Goal: Task Accomplishment & Management: Use online tool/utility

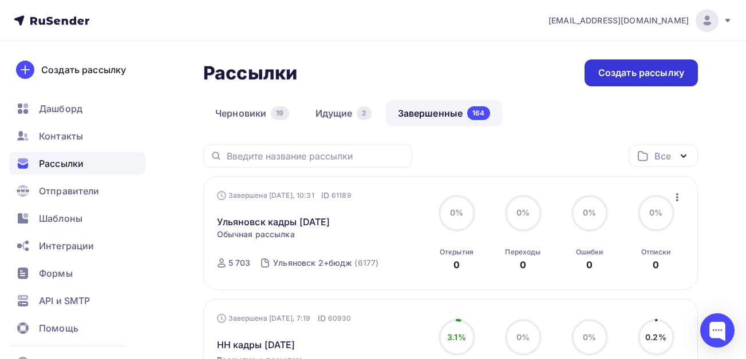
click at [632, 72] on div "Создать рассылку" at bounding box center [641, 72] width 86 height 13
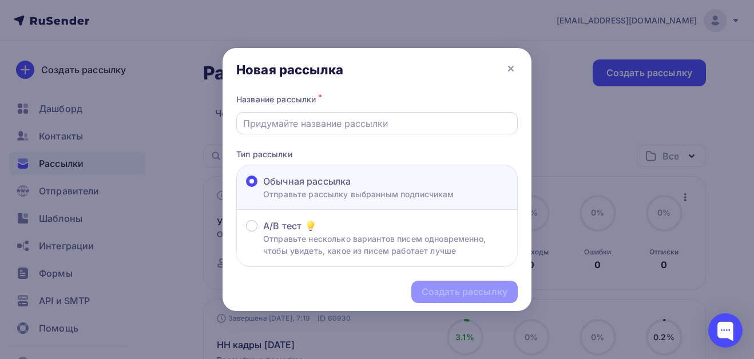
click at [365, 121] on input "text" at bounding box center [377, 124] width 268 height 14
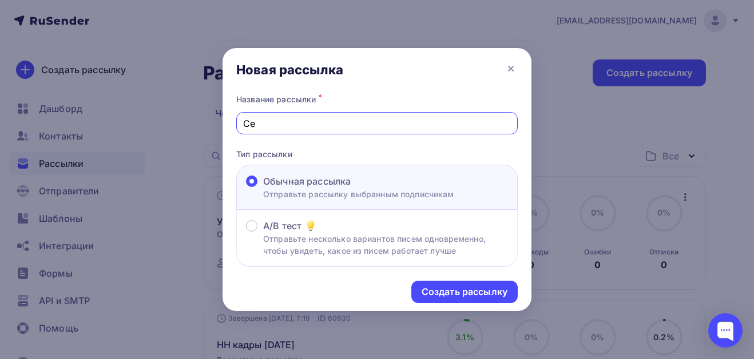
type input "С"
click at [307, 123] on input "Рязань кадры [DATE]" at bounding box center [377, 124] width 268 height 14
click at [351, 122] on input "Рязань кадры [DATE]" at bounding box center [377, 124] width 268 height 14
type input "Рязань кадры [DATE]"
click at [454, 290] on div "Создать рассылку" at bounding box center [465, 292] width 86 height 13
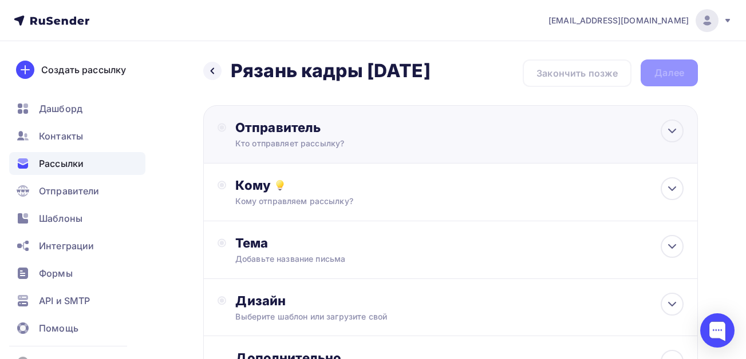
click at [291, 132] on div "Отправитель" at bounding box center [359, 128] width 248 height 16
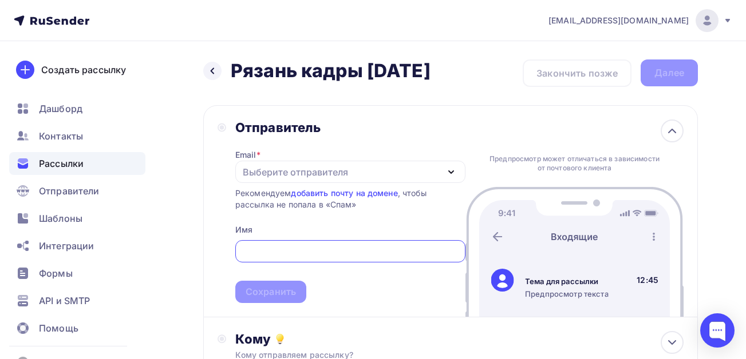
click at [266, 169] on div "Выберите отправителя" at bounding box center [295, 172] width 105 height 14
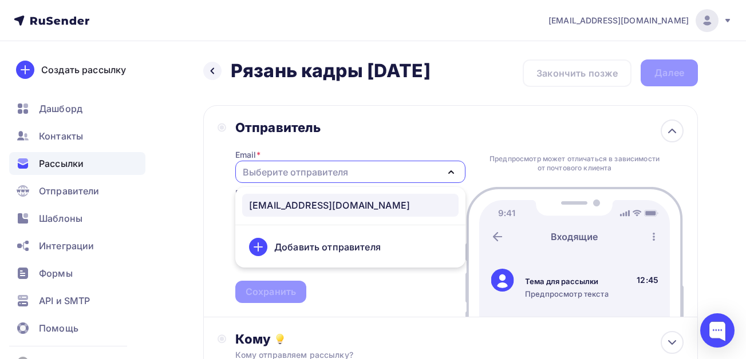
click at [275, 207] on div "[EMAIL_ADDRESS][DOMAIN_NAME]" at bounding box center [329, 206] width 161 height 14
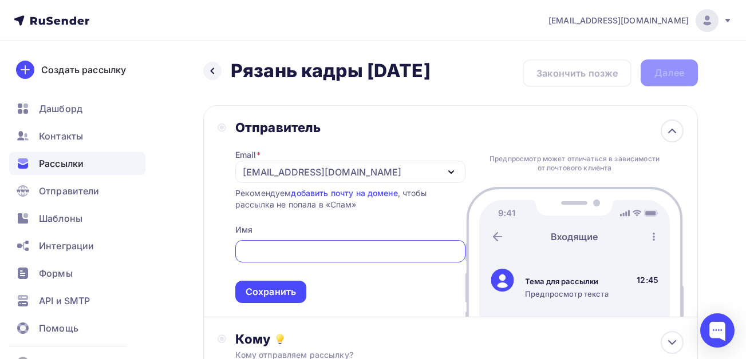
click at [275, 249] on input "text" at bounding box center [350, 252] width 217 height 14
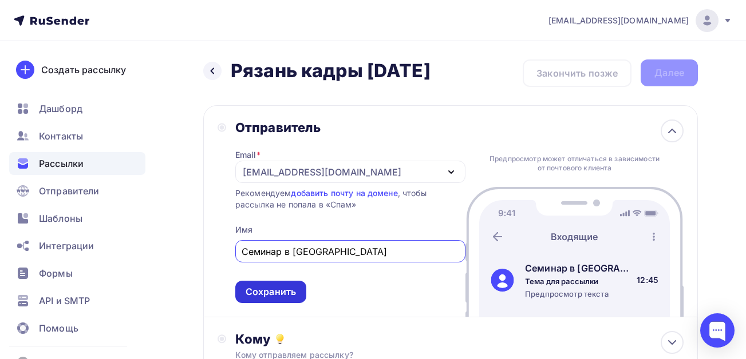
type input "Семинар в [GEOGRAPHIC_DATA]"
click at [275, 290] on div "Сохранить" at bounding box center [271, 292] width 50 height 13
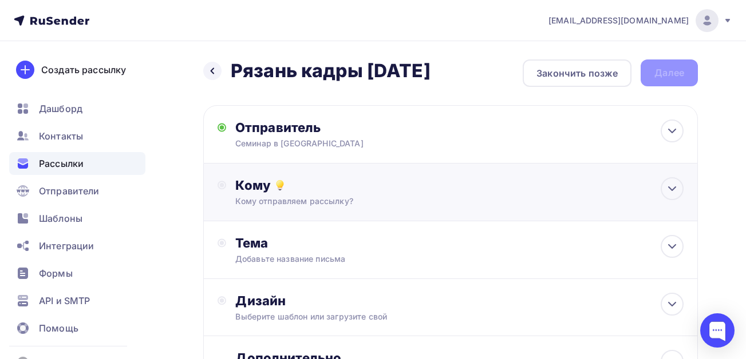
click at [271, 204] on div "Кому отправляем рассылку?" at bounding box center [436, 201] width 403 height 11
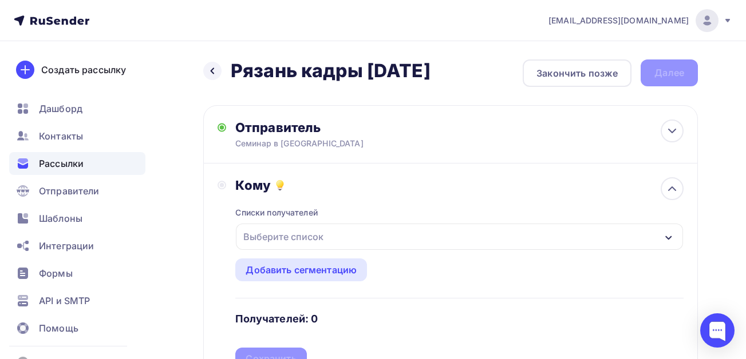
click at [262, 236] on div "Выберите список" at bounding box center [283, 237] width 89 height 21
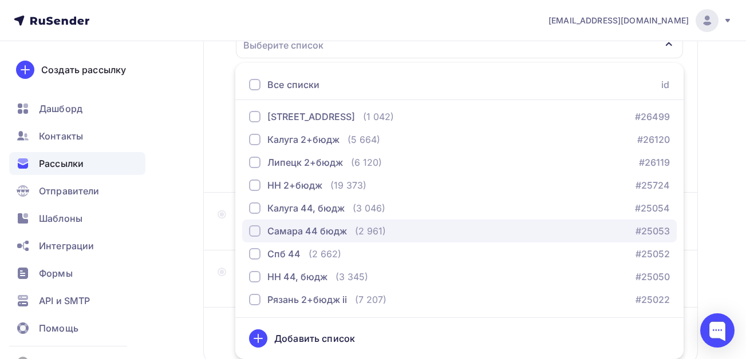
scroll to position [117, 0]
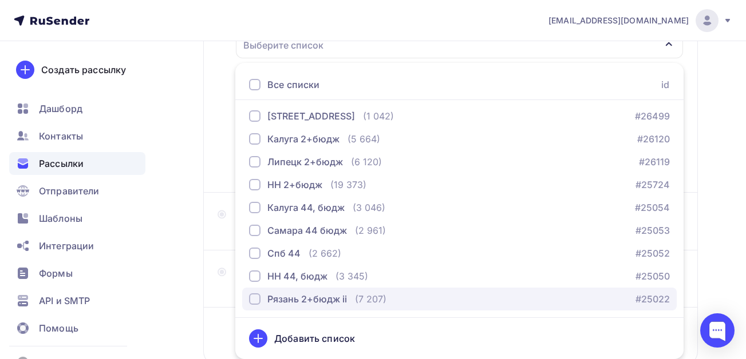
click at [251, 298] on div "button" at bounding box center [254, 299] width 11 height 11
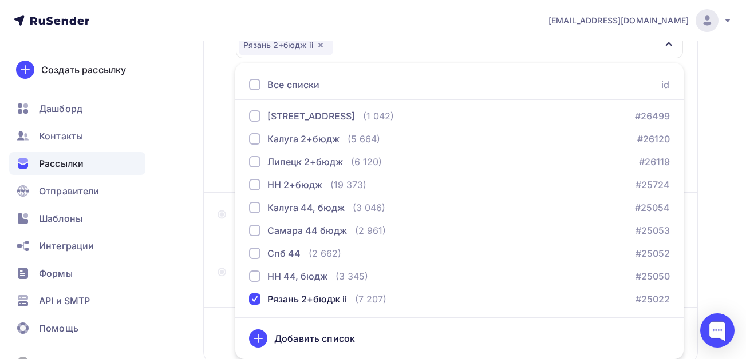
click at [176, 285] on div "Назад Рязань кадры [DATE] Рязань кадры [DATE] Закончить позже Далее Отправитель…" at bounding box center [373, 144] width 746 height 590
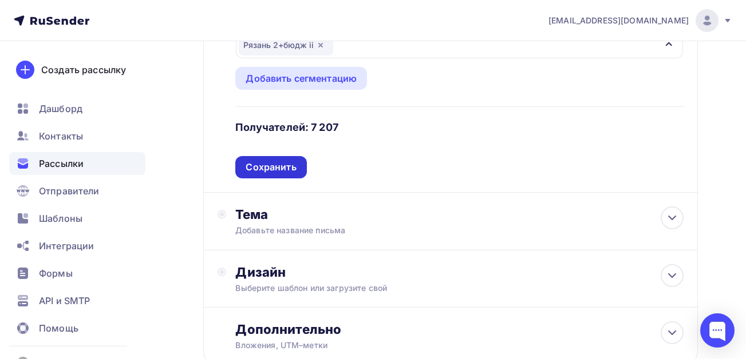
click at [275, 161] on div "Сохранить" at bounding box center [271, 167] width 50 height 13
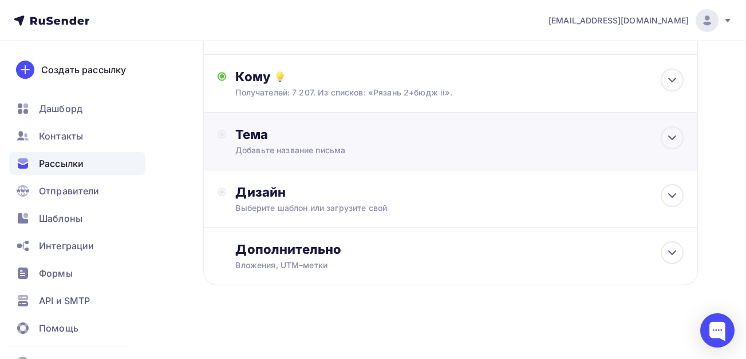
click at [284, 135] on div "Тема" at bounding box center [348, 135] width 226 height 16
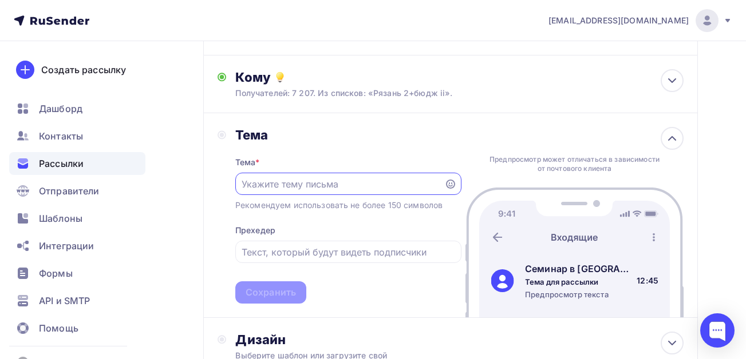
scroll to position [0, 0]
paste input "Изм. в трудовом зак-ве на [DATE] [DATE]. спикер из гит"
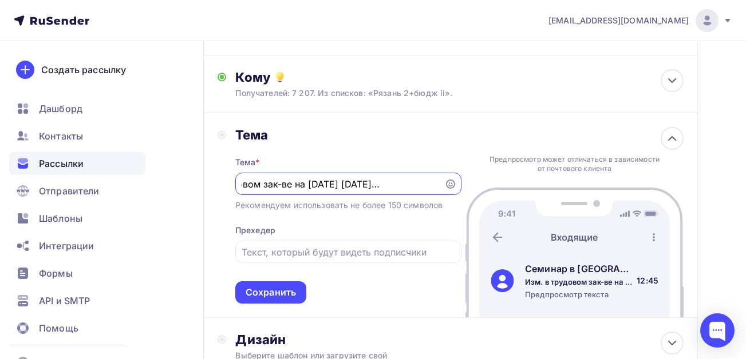
click at [345, 183] on input "Изм. в трудовом зак-ве на [DATE] [DATE]. спикер из гит" at bounding box center [340, 184] width 196 height 14
click at [339, 184] on input "Изм. в трудовом зак-ве на [DATE][PHONE_NUMBER][DATE]. спикер из гит" at bounding box center [340, 184] width 196 height 14
type input "Изм. в трудовом зак-ве на [DATE] пройдет [DATE]. спикер из гит"
click at [315, 250] on input "text" at bounding box center [348, 253] width 213 height 14
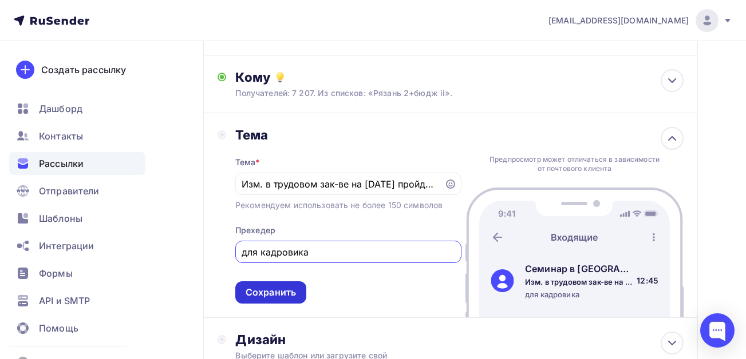
type input "для кадровика"
click at [283, 286] on div "Сохранить" at bounding box center [271, 292] width 50 height 13
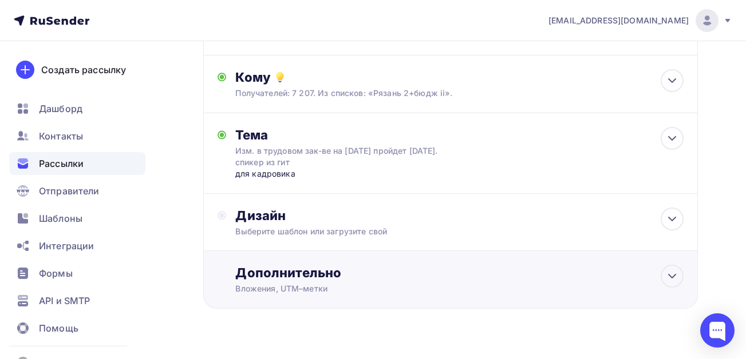
scroll to position [132, 0]
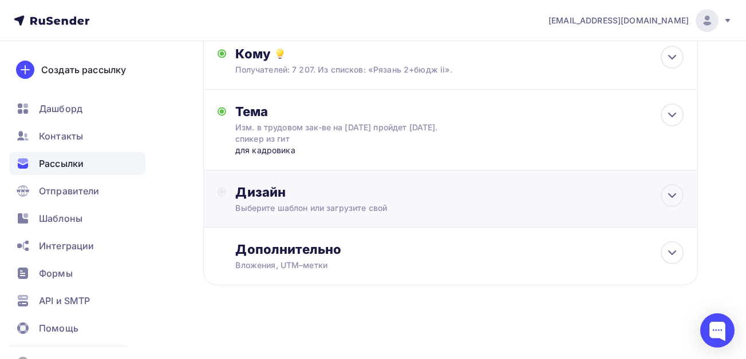
click at [284, 199] on div "Дизайн" at bounding box center [459, 192] width 448 height 16
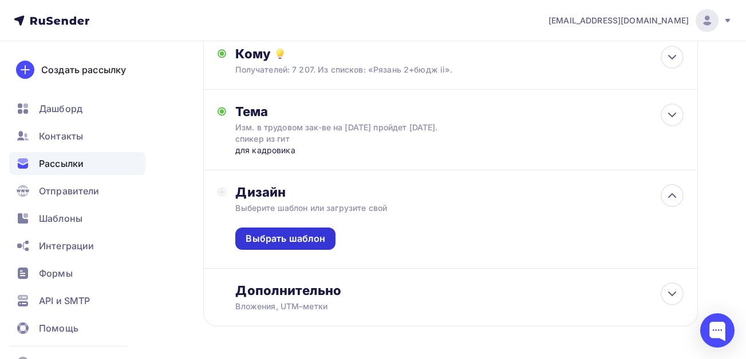
click at [297, 240] on div "Выбрать шаблон" at bounding box center [286, 238] width 80 height 13
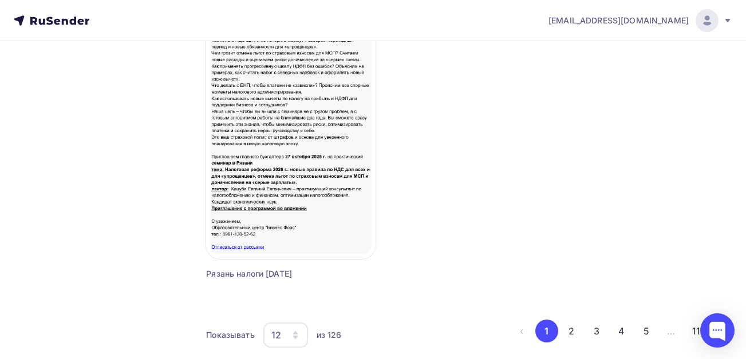
scroll to position [1442, 0]
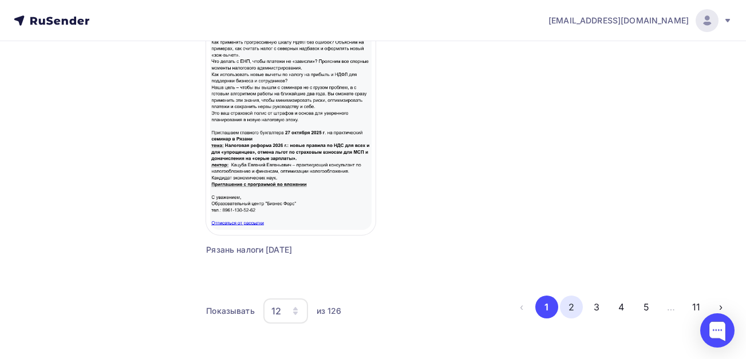
click at [567, 310] on button "2" at bounding box center [571, 307] width 23 height 23
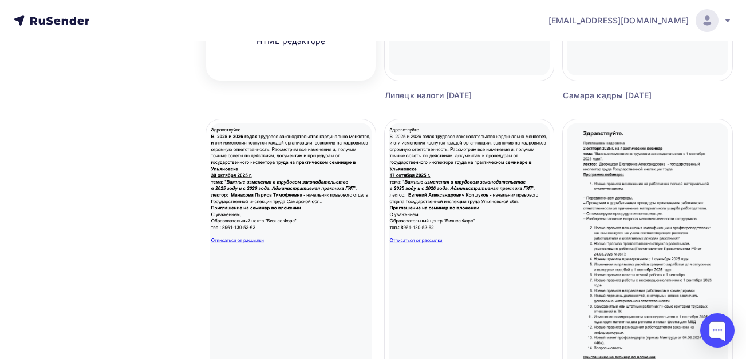
scroll to position [343, 0]
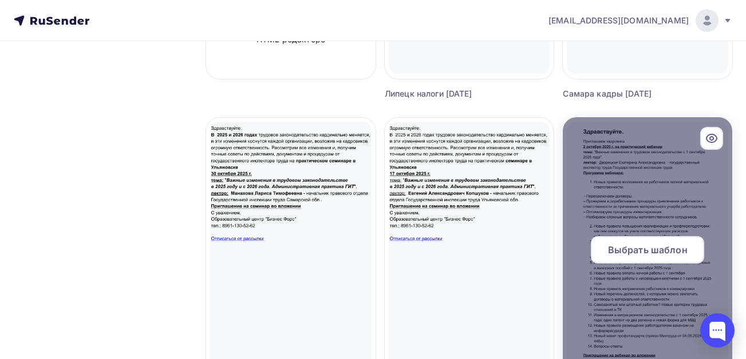
click at [639, 256] on span "Выбрать шаблон" at bounding box center [648, 250] width 80 height 14
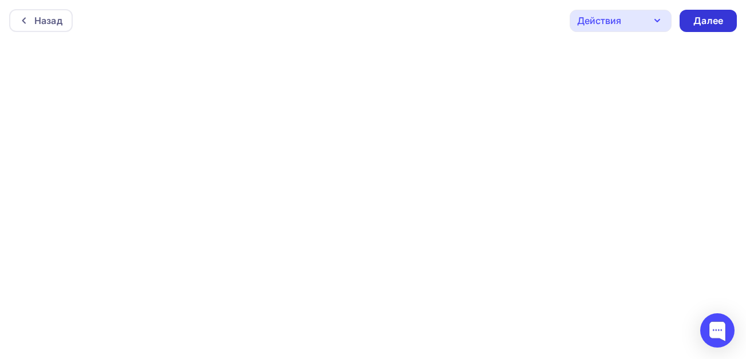
click at [694, 26] on div "Далее" at bounding box center [708, 20] width 30 height 13
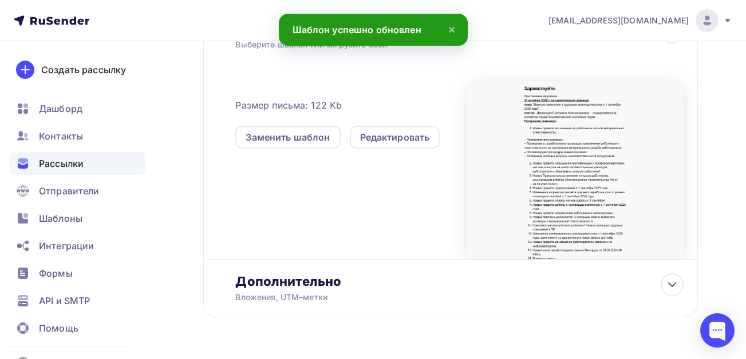
scroll to position [327, 0]
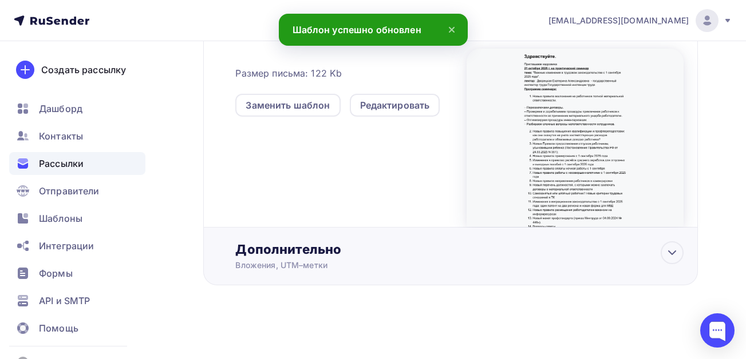
click at [285, 252] on div "Дополнительно" at bounding box center [459, 250] width 448 height 16
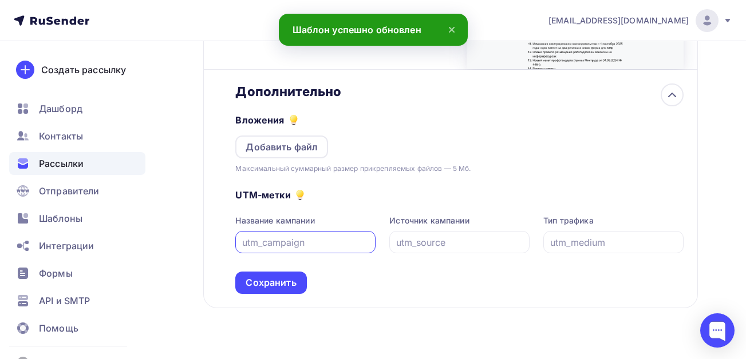
scroll to position [499, 0]
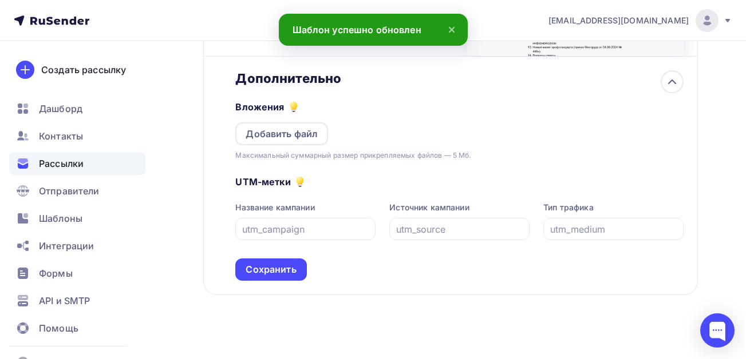
click at [275, 146] on div "Вложения Добавить файл Максимальный суммарный размер прикрепляемых файлов — 5 М…" at bounding box center [459, 123] width 448 height 75
click at [275, 138] on div "Добавить файл" at bounding box center [282, 134] width 72 height 14
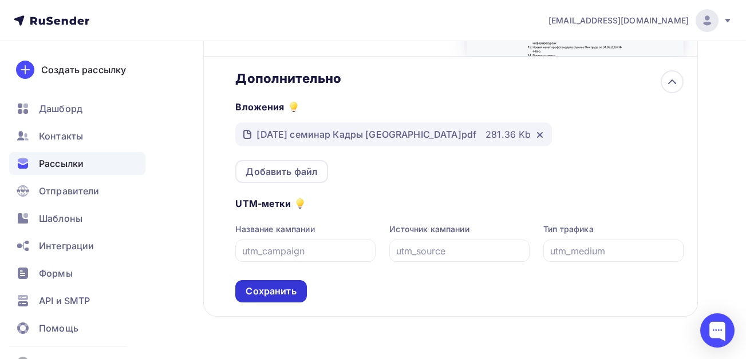
click at [274, 292] on div "Сохранить" at bounding box center [271, 291] width 50 height 13
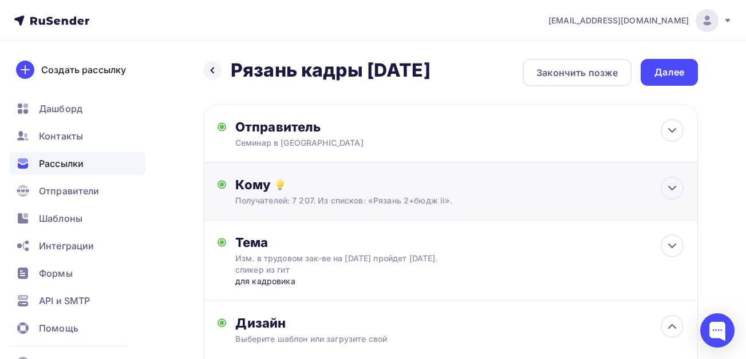
scroll to position [0, 0]
click at [666, 73] on div "Далее" at bounding box center [669, 72] width 30 height 13
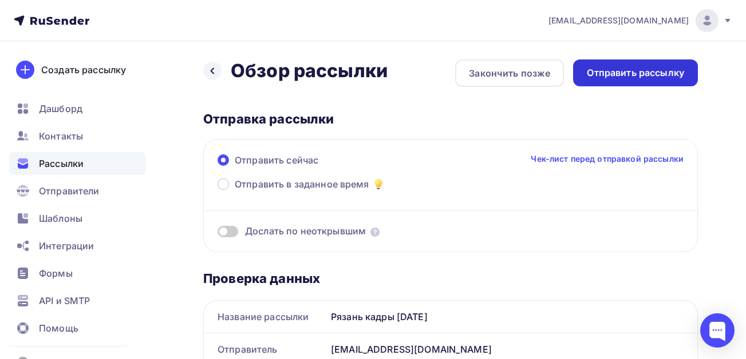
click at [615, 75] on div "Отправить рассылку" at bounding box center [635, 72] width 97 height 13
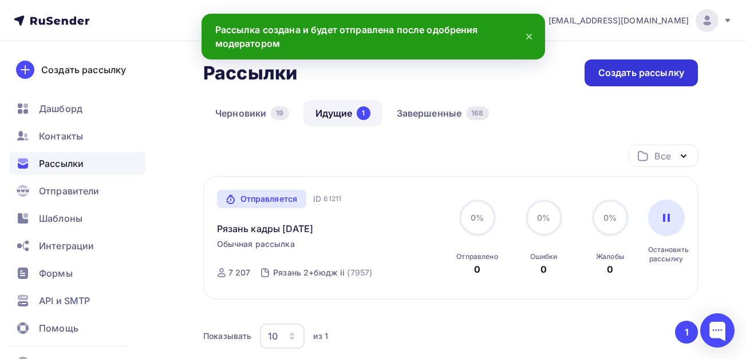
click at [648, 73] on div "Создать рассылку" at bounding box center [641, 72] width 86 height 13
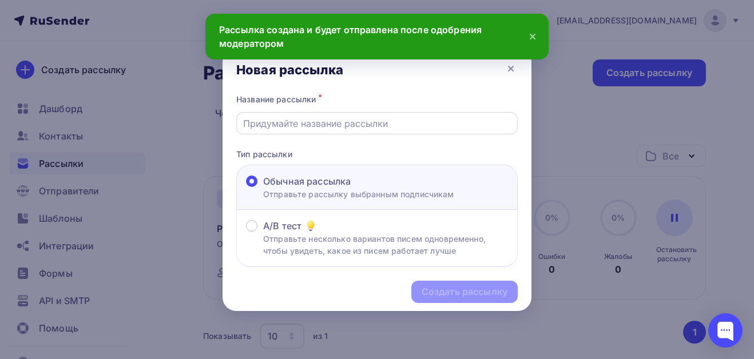
click at [321, 125] on input "text" at bounding box center [377, 124] width 268 height 14
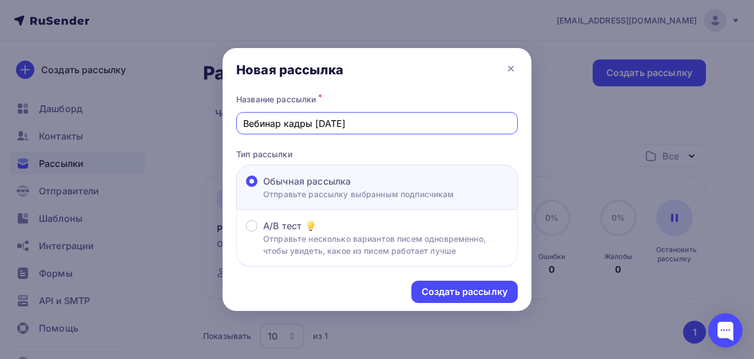
click at [316, 124] on input "Вебинар кадры [DATE]" at bounding box center [377, 124] width 268 height 14
click at [357, 124] on input "Вебинар кадры [DATE]" at bounding box center [377, 124] width 268 height 14
type input "Вебинар кадры [DATE]"
click at [438, 289] on div "Создать рассылку" at bounding box center [465, 292] width 86 height 13
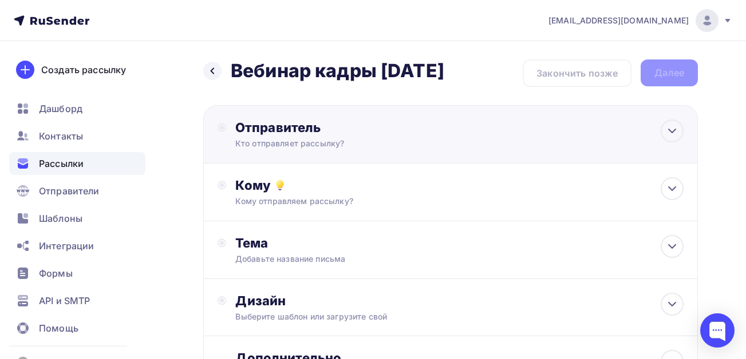
click at [286, 139] on div "Кто отправляет рассылку?" at bounding box center [346, 143] width 223 height 11
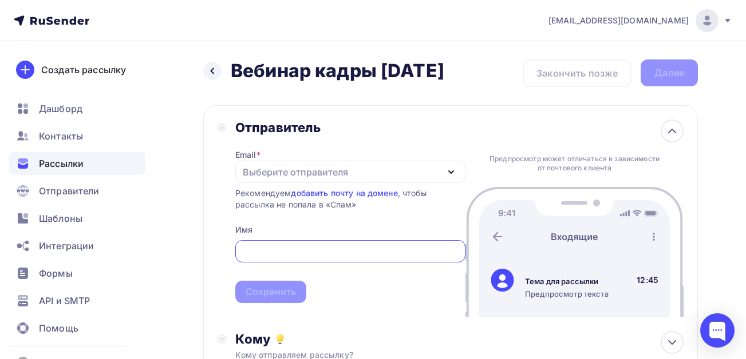
click at [262, 168] on div "Выберите отправителя" at bounding box center [295, 172] width 105 height 14
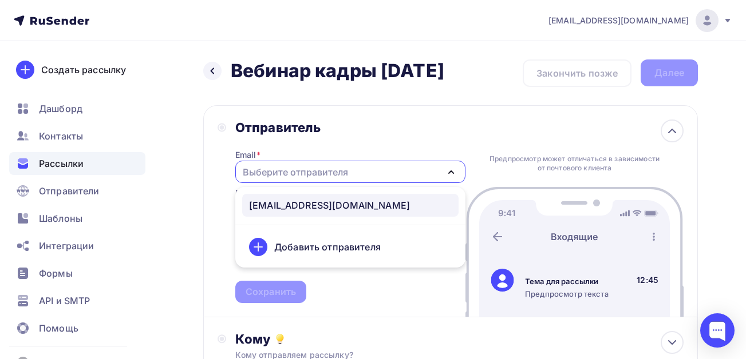
click at [269, 201] on div "[EMAIL_ADDRESS][DOMAIN_NAME]" at bounding box center [329, 206] width 161 height 14
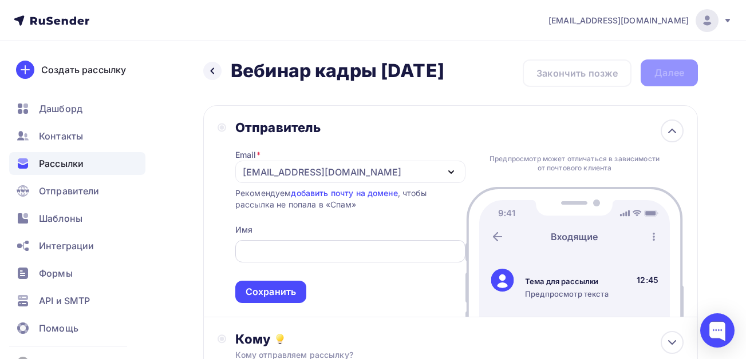
click at [263, 248] on input "text" at bounding box center [350, 252] width 217 height 14
click at [259, 254] on input "text" at bounding box center [350, 252] width 217 height 14
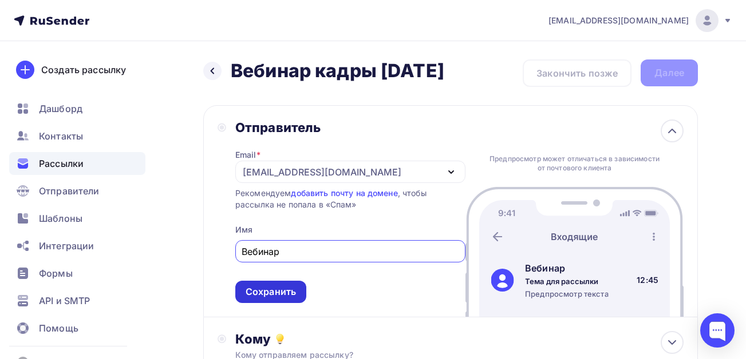
type input "Вебинар"
click at [258, 291] on div "Сохранить" at bounding box center [271, 292] width 50 height 13
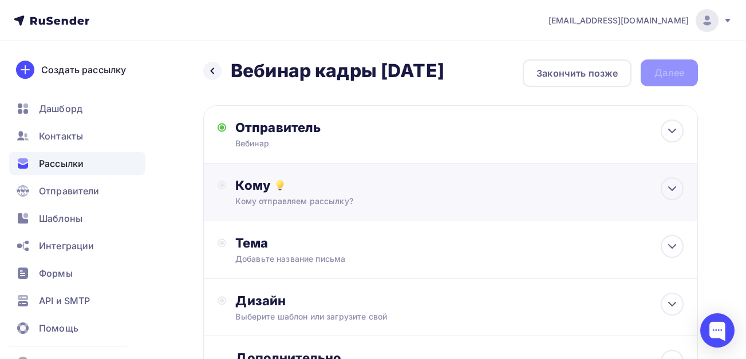
click at [260, 196] on div "Кому отправляем рассылку?" at bounding box center [436, 201] width 403 height 11
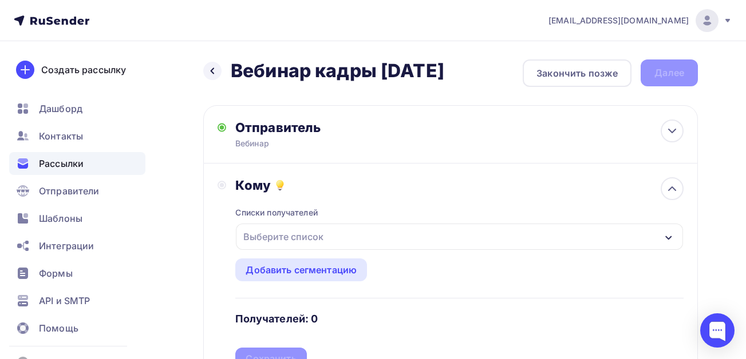
click at [262, 236] on div "Выберите список" at bounding box center [283, 237] width 89 height 21
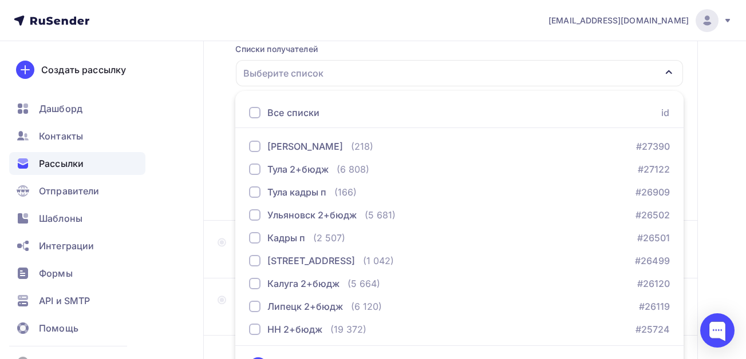
scroll to position [192, 0]
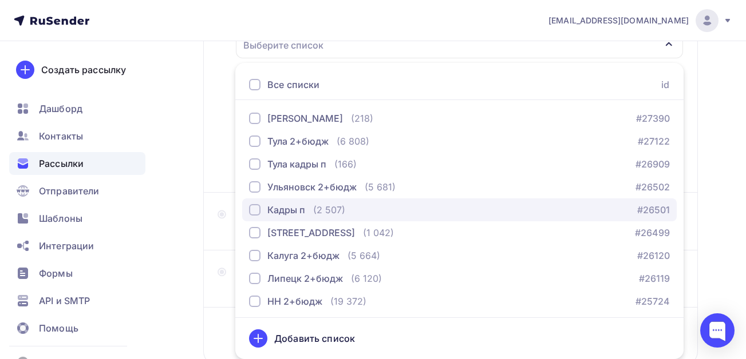
click at [256, 215] on div "button" at bounding box center [254, 209] width 11 height 11
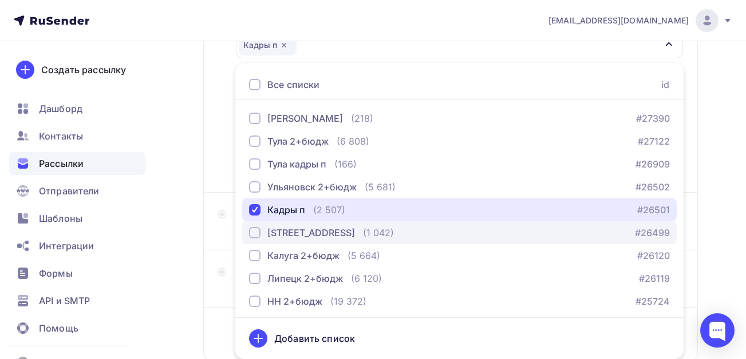
scroll to position [57, 0]
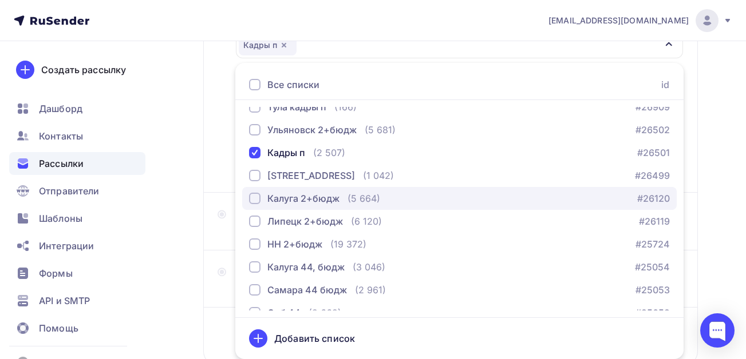
click at [255, 200] on div "button" at bounding box center [254, 198] width 11 height 11
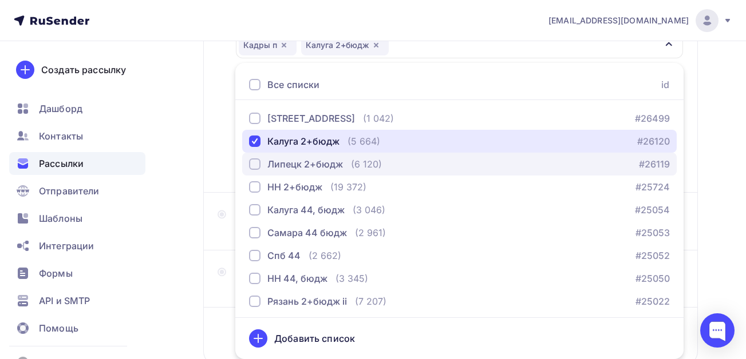
scroll to position [117, 0]
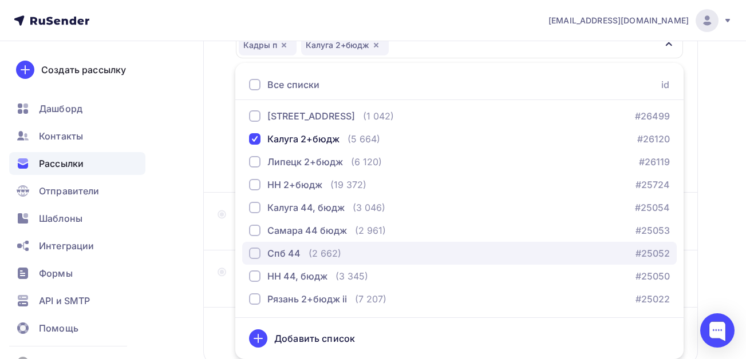
click at [254, 255] on div "button" at bounding box center [254, 253] width 11 height 11
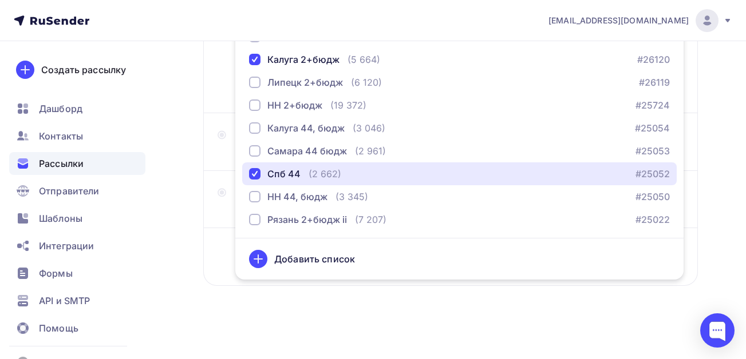
scroll to position [272, 0]
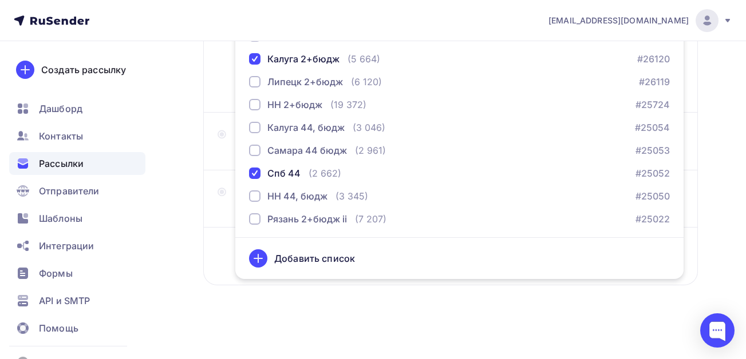
click at [382, 290] on div "Назад Вебинар кадры [DATE] Вебинар кадры [DATE] Закончить позже Далее Отправите…" at bounding box center [450, 51] width 495 height 526
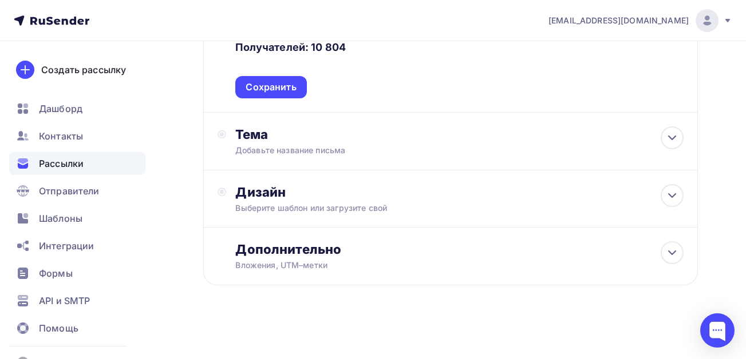
click at [276, 90] on div "Сохранить" at bounding box center [271, 87] width 50 height 13
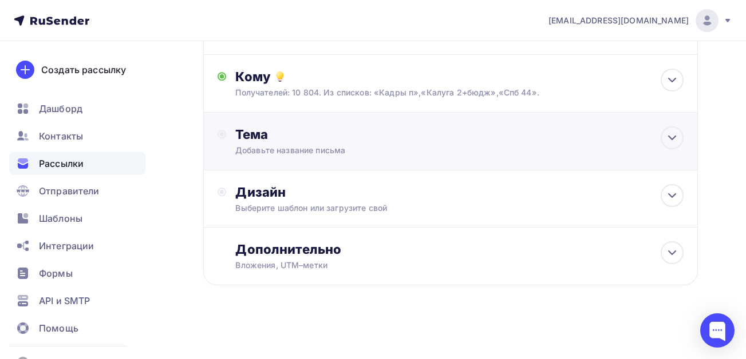
click at [282, 144] on div "Тема Добавьте название письма Тема * Рекомендуем использовать не более 150 симв…" at bounding box center [348, 142] width 226 height 30
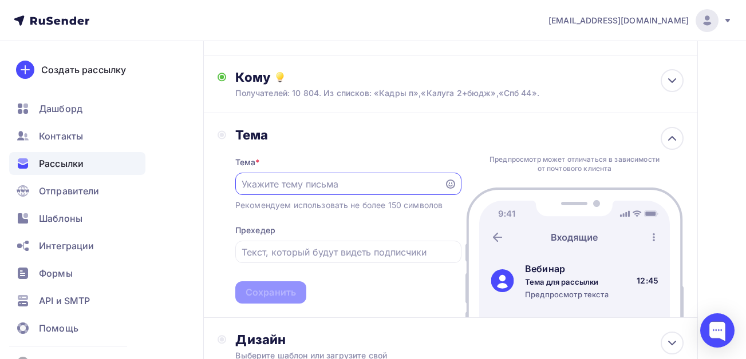
scroll to position [0, 0]
click at [283, 187] on input "text" at bounding box center [340, 184] width 196 height 14
paste input "Изм. в трудовом зак-ве на [DATE] [DATE]. спикер из гит"
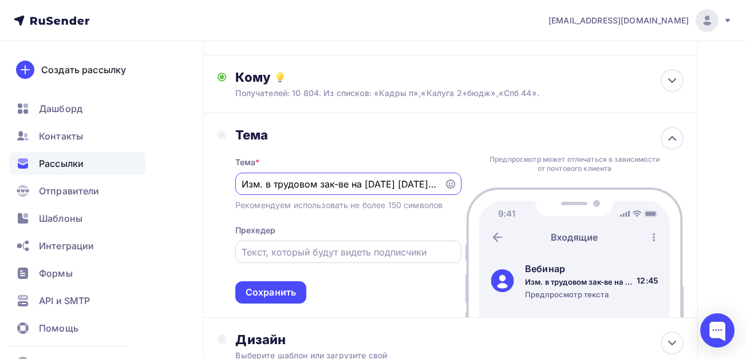
scroll to position [0, 92]
click at [346, 184] on input "Изм. в трудовом зак-ве на [DATE] [DATE]. спикер из гит" at bounding box center [340, 184] width 196 height 14
click at [340, 185] on input "Изм. в трудовом зак-ве на [DATE][PHONE_NUMBER][DATE]. спикер из гит" at bounding box center [340, 184] width 196 height 14
type input "Изм. в трудовом зак-ве на [DATE] пройдет [DATE]. спикер из гит"
click at [292, 251] on input "text" at bounding box center [348, 253] width 213 height 14
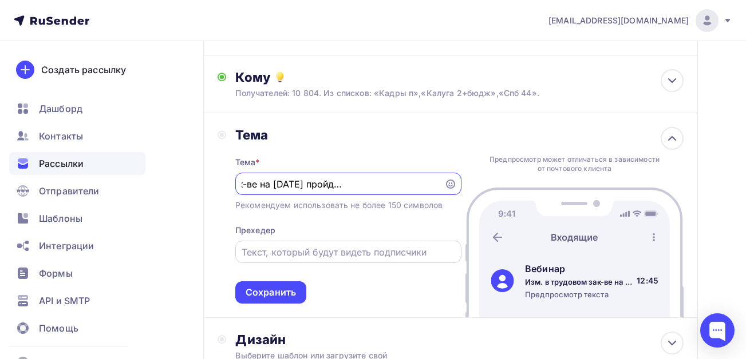
scroll to position [0, 0]
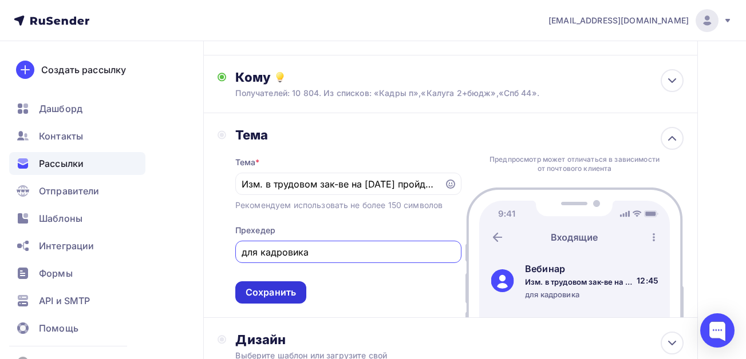
type input "для кадровика"
click at [278, 291] on div "Сохранить" at bounding box center [271, 292] width 50 height 13
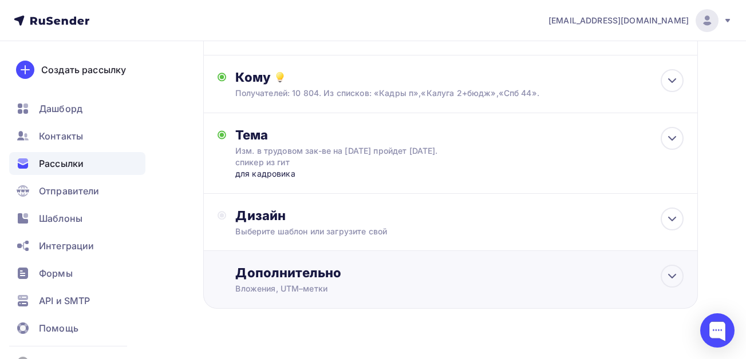
scroll to position [132, 0]
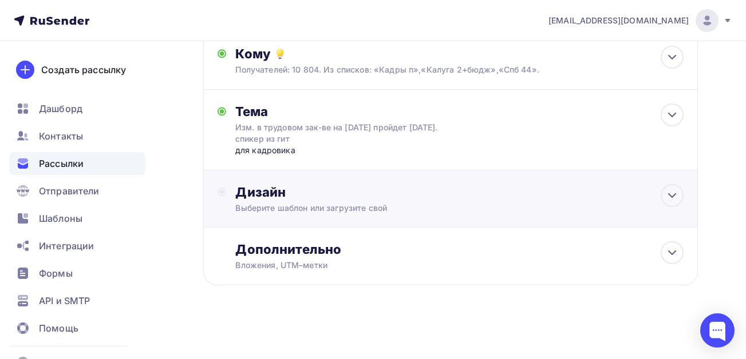
click at [267, 185] on div "Дизайн" at bounding box center [459, 192] width 448 height 16
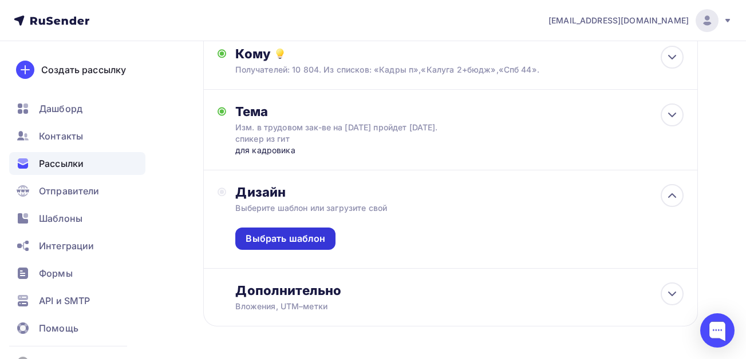
click at [273, 239] on div "Выбрать шаблон" at bounding box center [286, 238] width 80 height 13
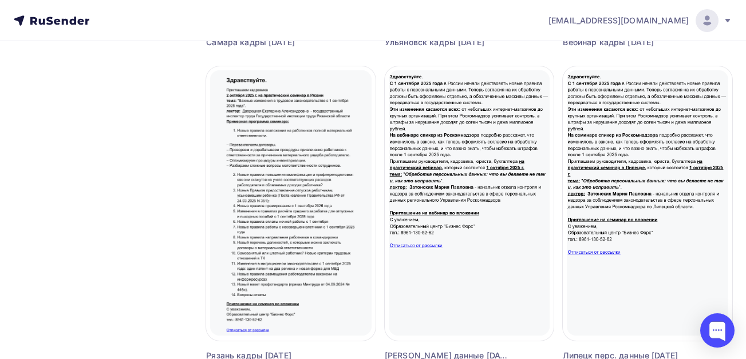
scroll to position [698, 0]
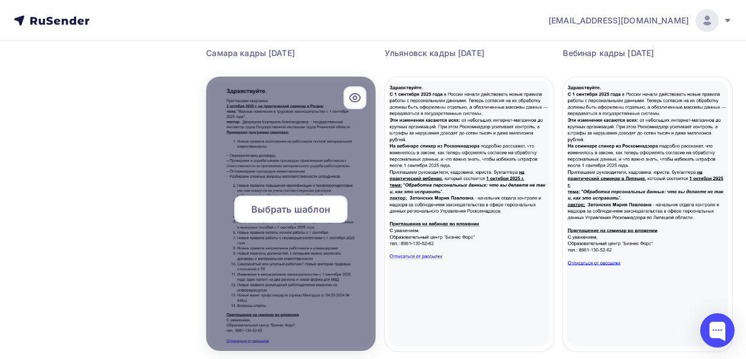
click at [314, 251] on div at bounding box center [290, 214] width 169 height 275
click at [295, 212] on span "Выбрать шаблон" at bounding box center [291, 210] width 80 height 14
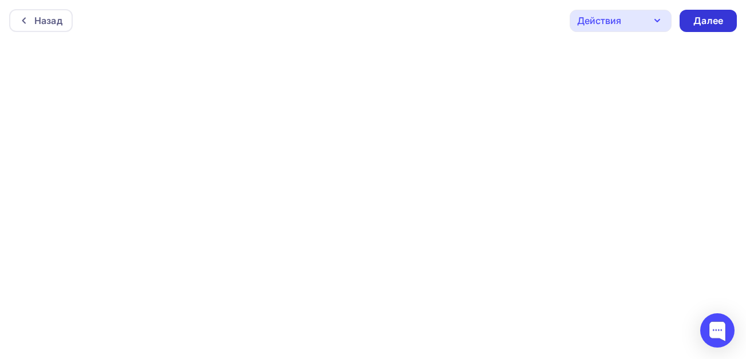
click at [702, 20] on div "Далее" at bounding box center [708, 20] width 30 height 13
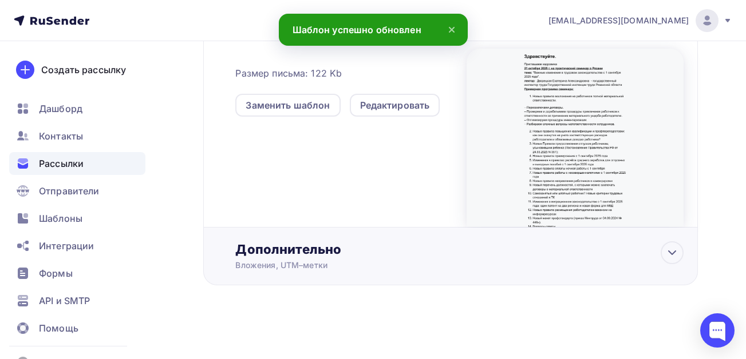
click at [296, 255] on div "Дополнительно" at bounding box center [459, 250] width 448 height 16
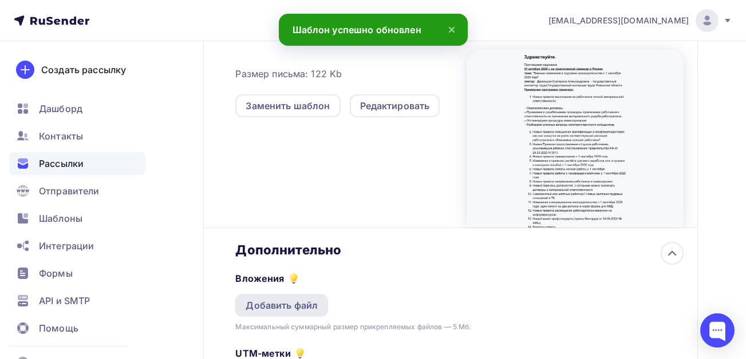
click at [268, 311] on div "Добавить файл" at bounding box center [282, 306] width 72 height 14
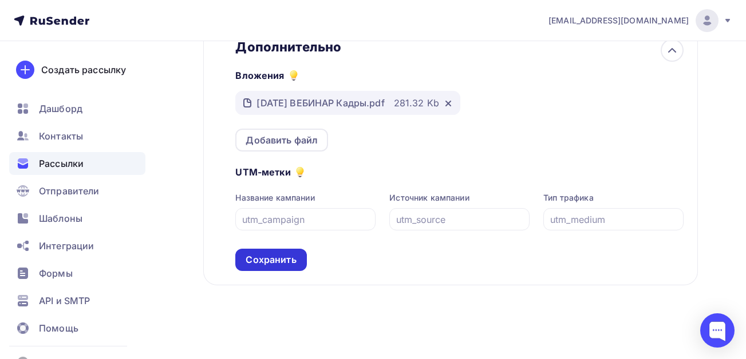
click at [286, 257] on div "Сохранить" at bounding box center [271, 260] width 50 height 13
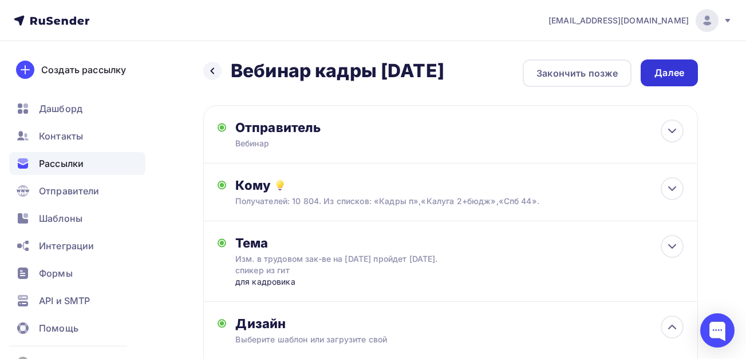
click at [658, 73] on div "Далее" at bounding box center [669, 72] width 30 height 13
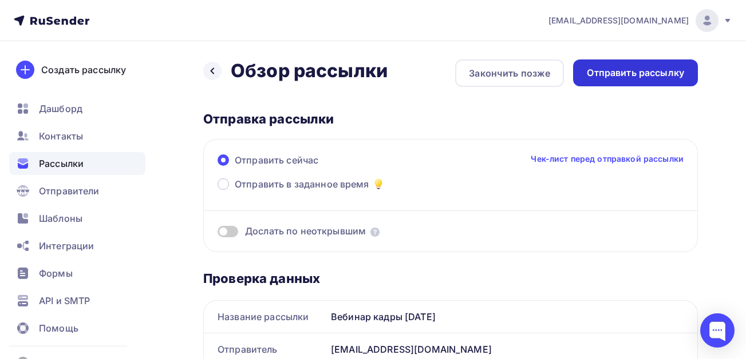
click at [633, 72] on div "Отправить рассылку" at bounding box center [635, 72] width 97 height 13
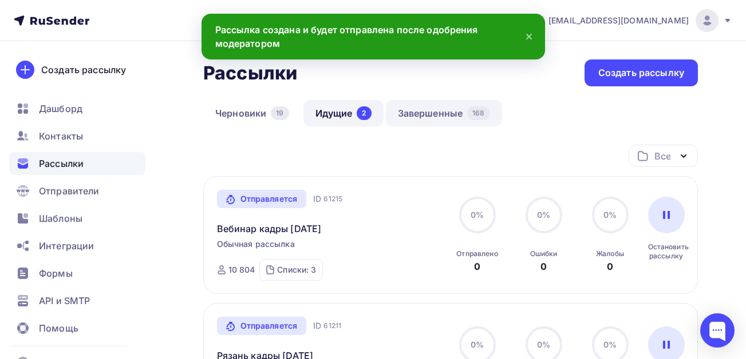
click at [433, 118] on link "Завершенные 168" at bounding box center [444, 113] width 116 height 26
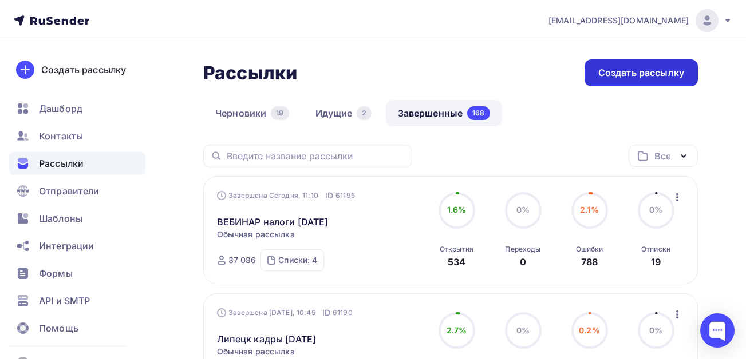
click at [626, 74] on div "Создать рассылку" at bounding box center [641, 72] width 86 height 13
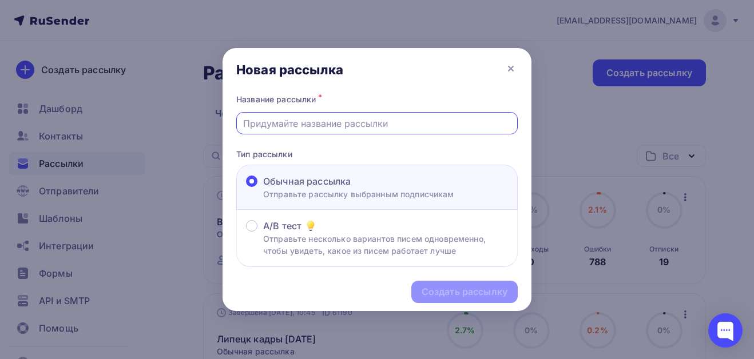
click at [350, 120] on input "text" at bounding box center [377, 124] width 268 height 14
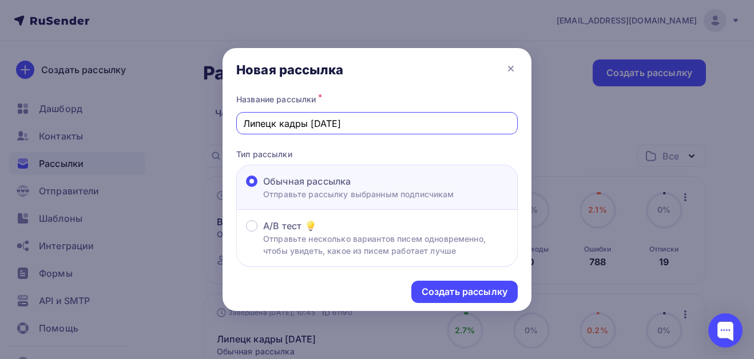
drag, startPoint x: 307, startPoint y: 123, endPoint x: 280, endPoint y: 122, distance: 26.3
click at [280, 122] on input "Липецк кадры [DATE]" at bounding box center [377, 124] width 268 height 14
type input "Липецк налоги [DATE]"
drag, startPoint x: 449, startPoint y: 290, endPoint x: 364, endPoint y: 242, distance: 97.6
click at [449, 289] on div "Создать рассылку" at bounding box center [465, 292] width 86 height 13
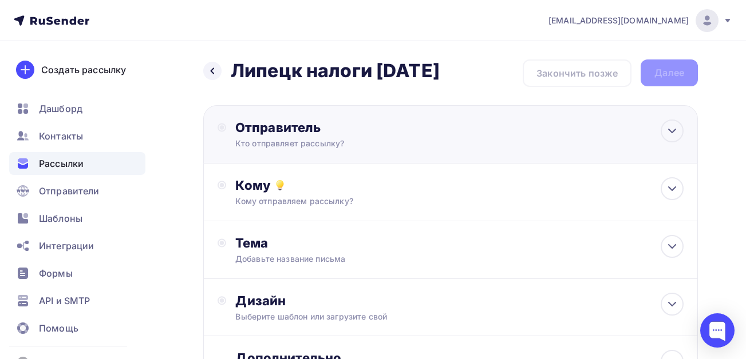
click at [258, 139] on div "Кто отправляет рассылку?" at bounding box center [346, 143] width 223 height 11
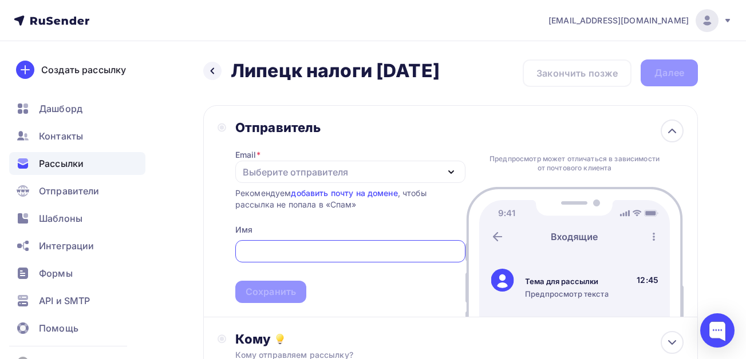
click at [263, 167] on div "Выберите отправителя" at bounding box center [295, 172] width 105 height 14
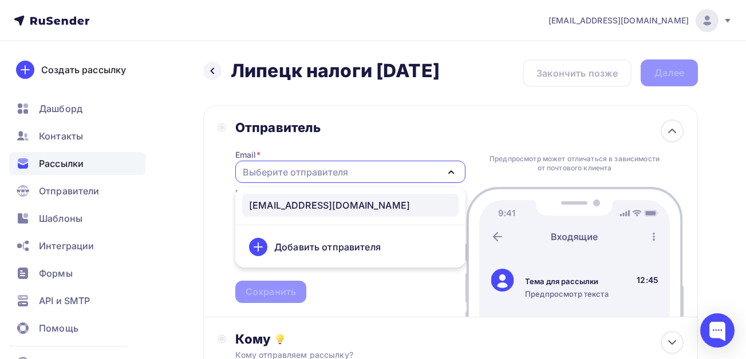
click at [265, 204] on div "[EMAIL_ADDRESS][DOMAIN_NAME]" at bounding box center [329, 206] width 161 height 14
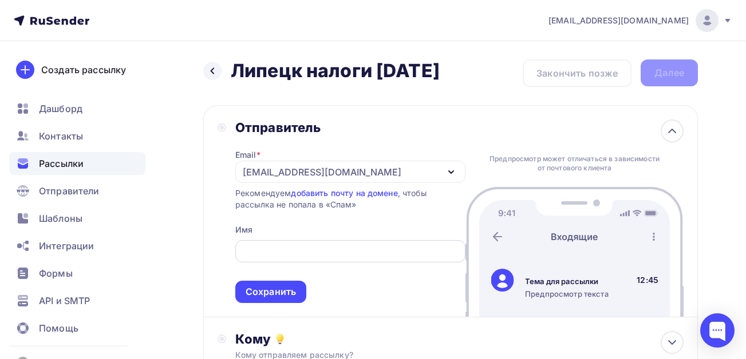
click at [265, 253] on input "text" at bounding box center [350, 252] width 217 height 14
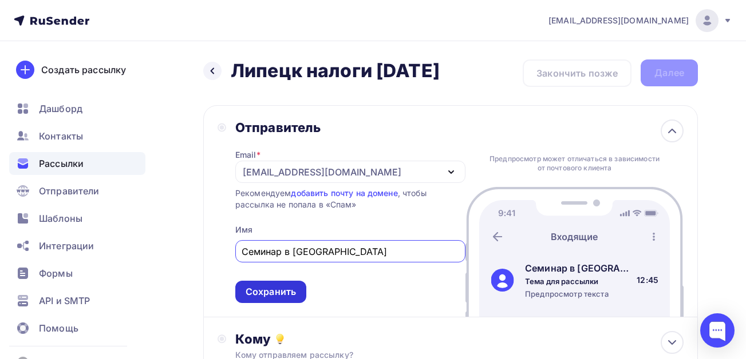
type input "Семинар в [GEOGRAPHIC_DATA]"
click at [259, 290] on div "Сохранить" at bounding box center [271, 292] width 50 height 13
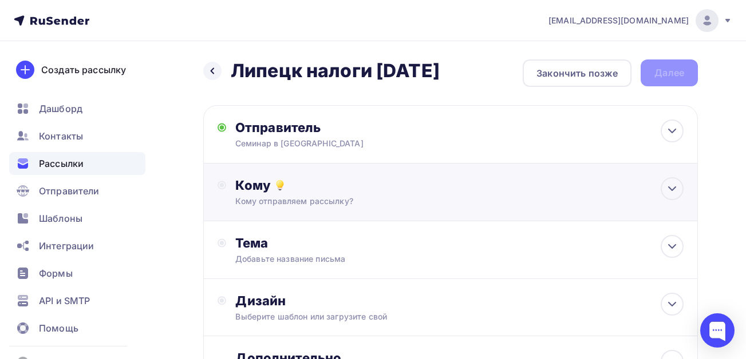
click at [274, 200] on div "Кому отправляем рассылку?" at bounding box center [436, 201] width 403 height 11
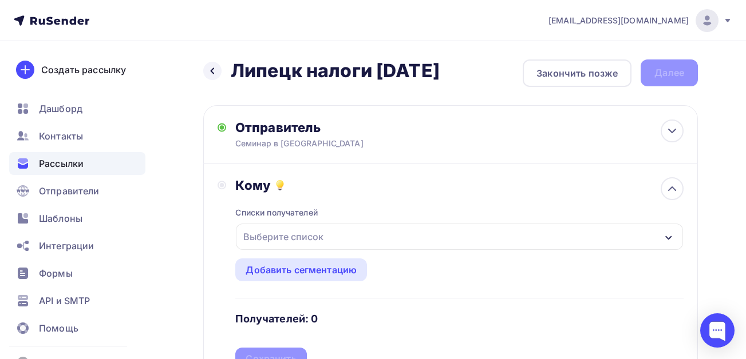
click at [277, 237] on div "Выберите список" at bounding box center [283, 237] width 89 height 21
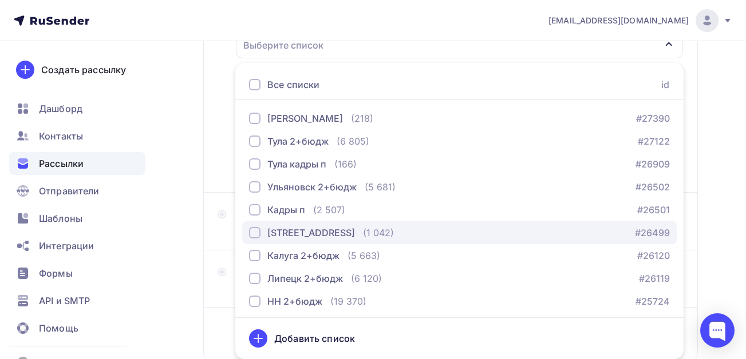
click at [254, 233] on div "button" at bounding box center [254, 232] width 11 height 11
click at [256, 235] on div "button" at bounding box center [254, 232] width 11 height 11
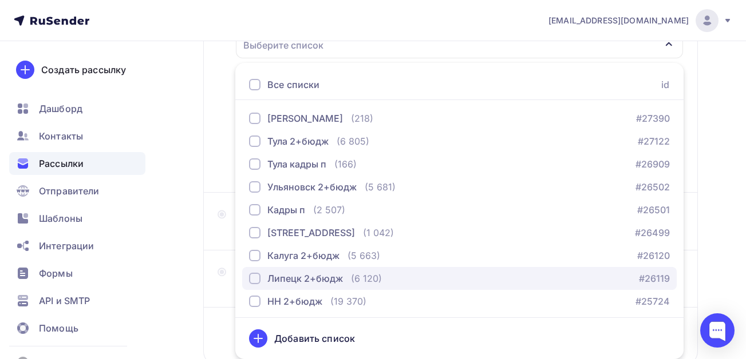
click at [255, 275] on div "button" at bounding box center [254, 278] width 11 height 11
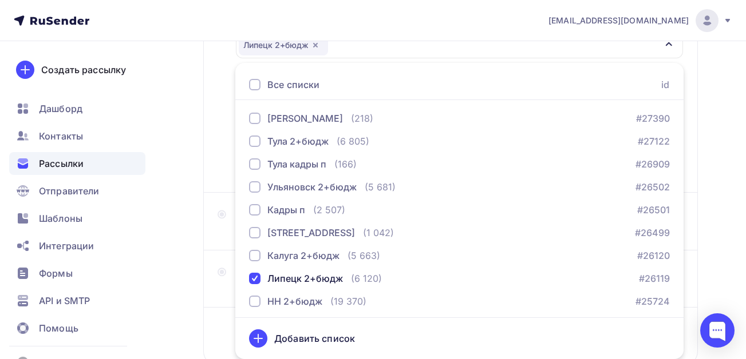
click at [169, 265] on div "Назад Липецк налоги [DATE] Липецк налоги [DATE] Закончить позже Далее Отправите…" at bounding box center [373, 144] width 746 height 590
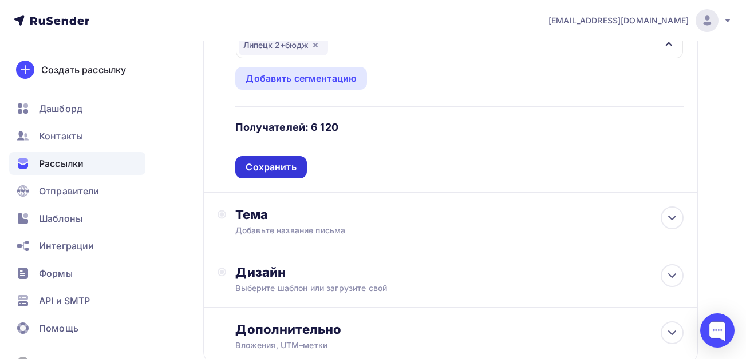
click at [278, 158] on div "Сохранить" at bounding box center [270, 167] width 71 height 22
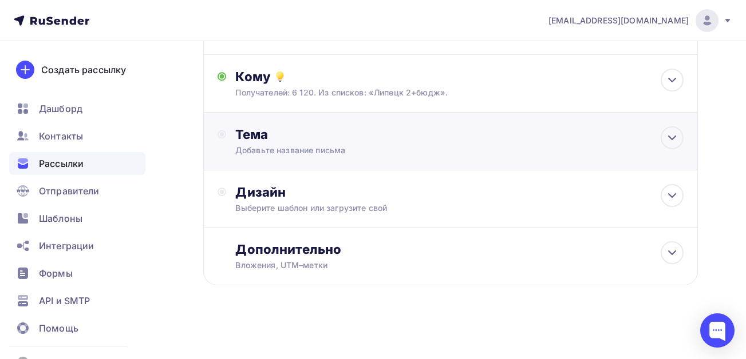
click at [260, 145] on div "Добавьте название письма" at bounding box center [337, 150] width 204 height 11
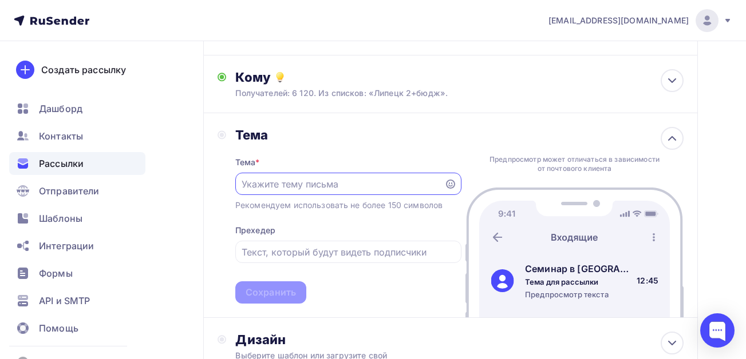
scroll to position [0, 0]
paste input "Налоговая реформа с 2026 г. (ндс по новому для всех, отмена льгот по страховым …"
type input "Налоговая реформа с 2026 г. (ндс по новому для всех, отмена льгот по страховым …"
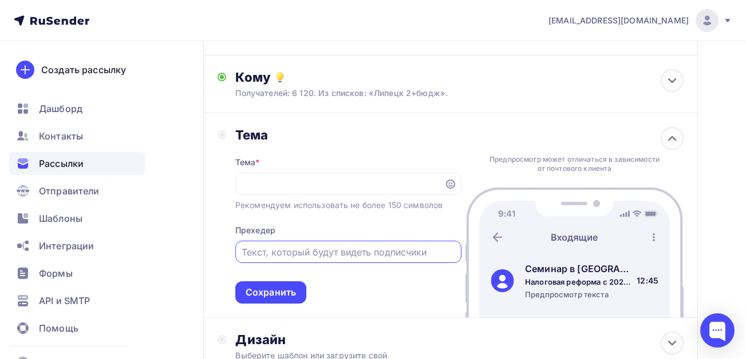
click at [289, 250] on input "text" at bounding box center [348, 253] width 213 height 14
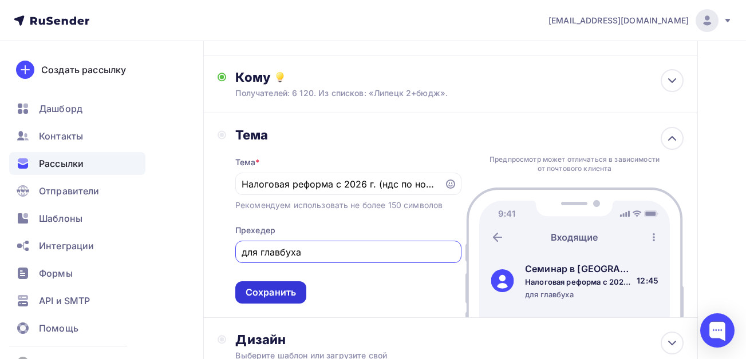
type input "для главбуха"
click at [256, 294] on div "Сохранить" at bounding box center [271, 292] width 50 height 13
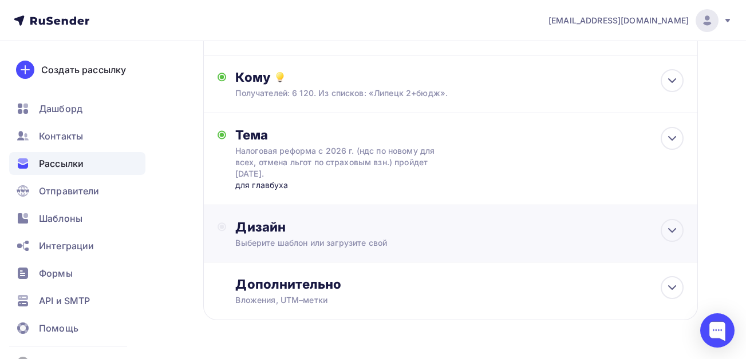
click at [284, 238] on div "Выберите шаблон или загрузите свой" at bounding box center [436, 243] width 403 height 11
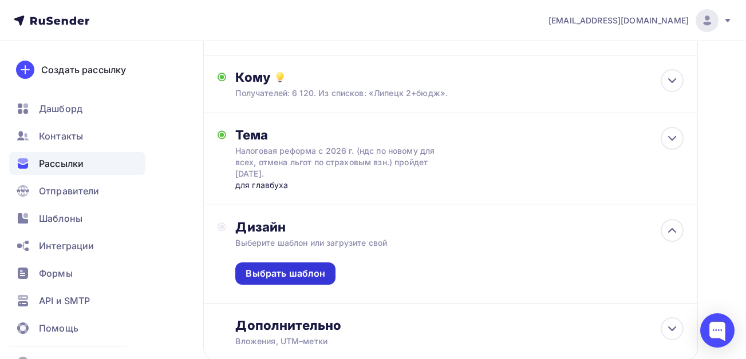
click at [281, 268] on div "Выбрать шаблон" at bounding box center [286, 273] width 80 height 13
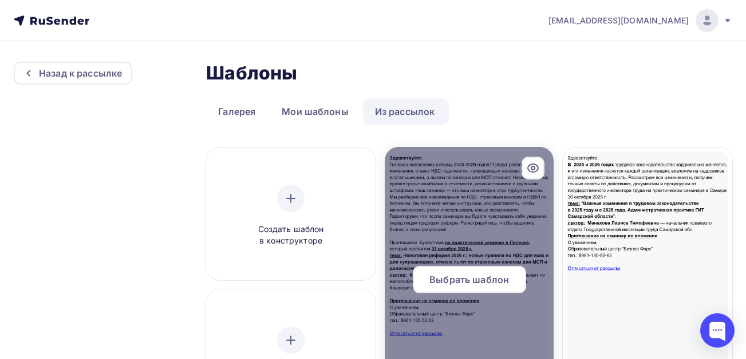
click at [460, 276] on span "Выбрать шаблон" at bounding box center [469, 280] width 80 height 14
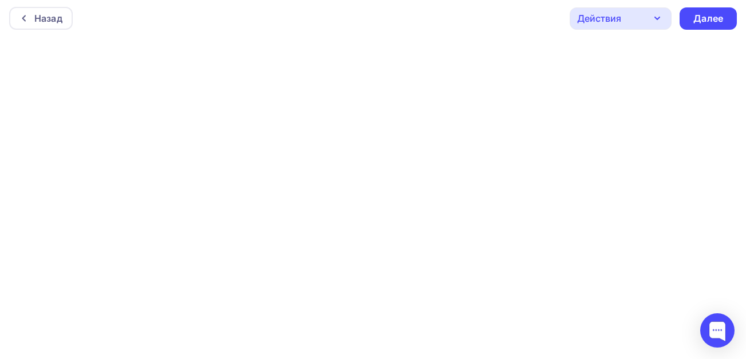
scroll to position [3, 0]
click at [693, 16] on div "Далее" at bounding box center [708, 17] width 30 height 13
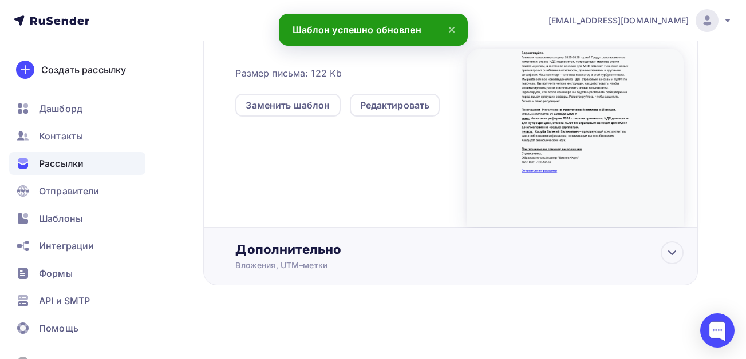
click at [286, 247] on div "Дополнительно" at bounding box center [459, 250] width 448 height 16
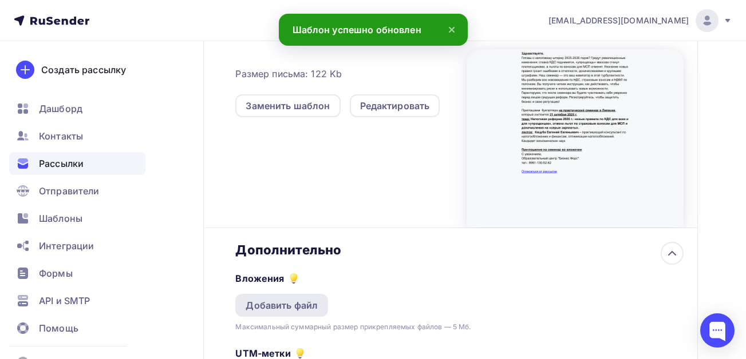
click at [269, 301] on div "Добавить файл" at bounding box center [282, 306] width 72 height 14
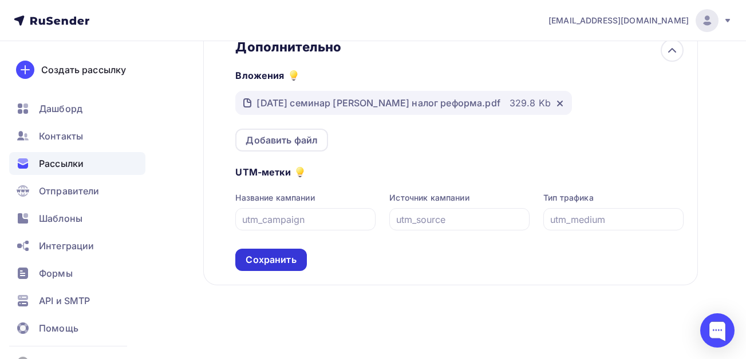
click at [276, 259] on div "Сохранить" at bounding box center [271, 260] width 50 height 13
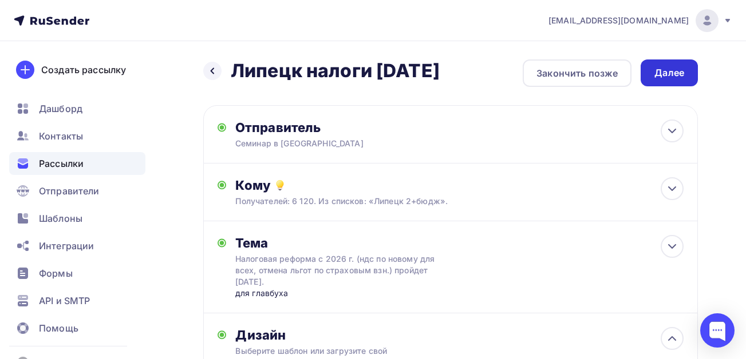
click at [665, 73] on div "Далее" at bounding box center [669, 72] width 30 height 13
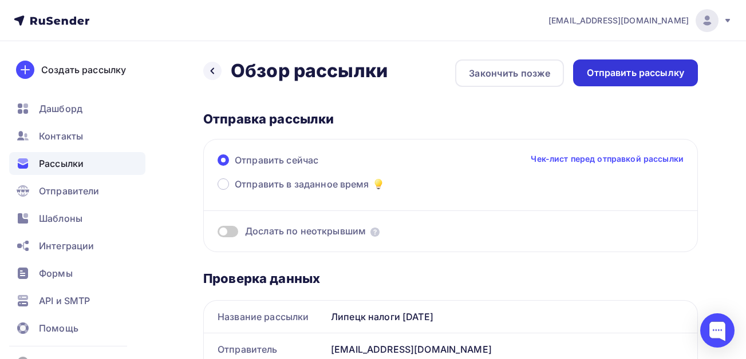
click at [618, 74] on div "Отправить рассылку" at bounding box center [635, 72] width 97 height 13
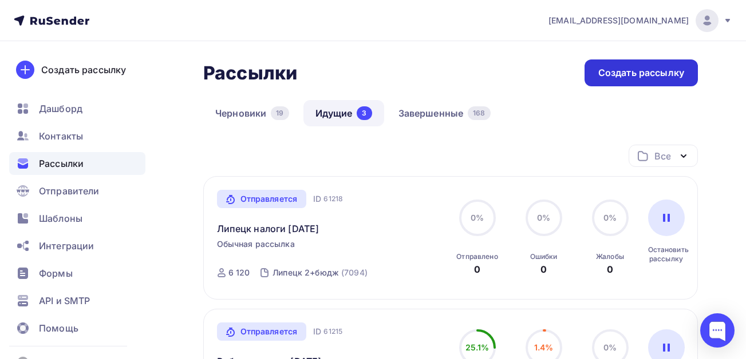
click at [625, 74] on div "Создать рассылку" at bounding box center [641, 72] width 86 height 13
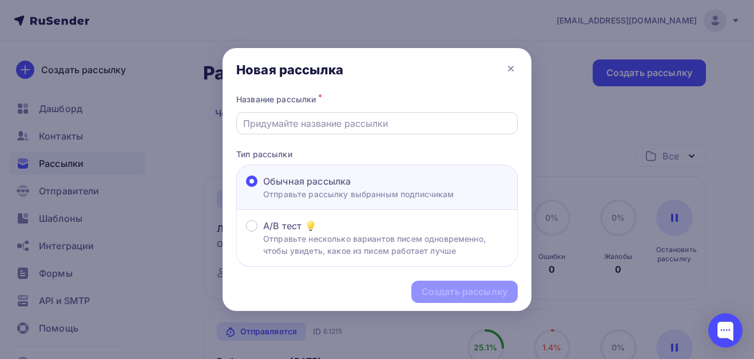
click at [326, 126] on input "text" at bounding box center [377, 124] width 268 height 14
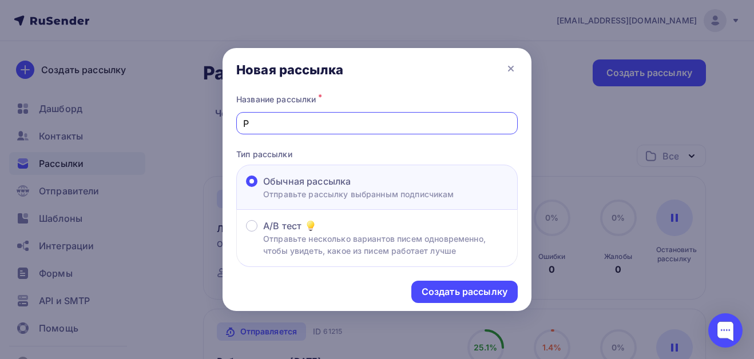
type input "Рязань налоги [DATE]"
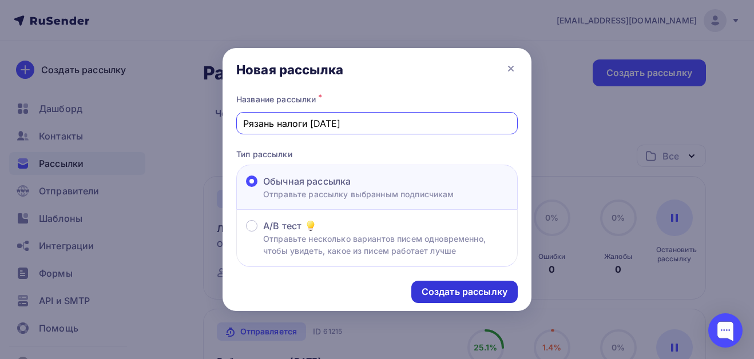
click at [454, 286] on div "Создать рассылку" at bounding box center [465, 292] width 86 height 13
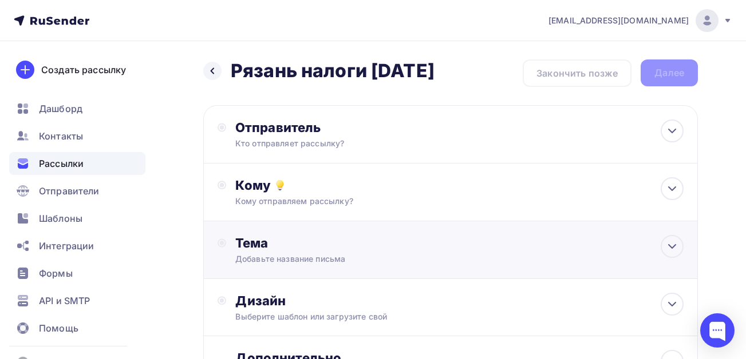
click at [309, 250] on div "Тема" at bounding box center [348, 243] width 226 height 16
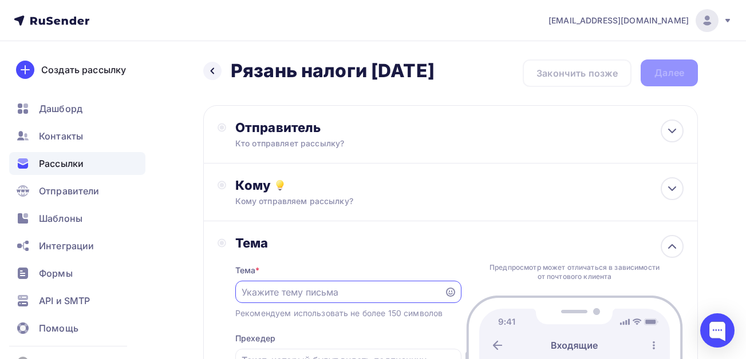
paste input "Налоговая реформа с 2026 г. (ндс по новому для всех, отмена льгот по страховым …"
drag, startPoint x: 402, startPoint y: 291, endPoint x: 409, endPoint y: 292, distance: 7.0
click at [409, 292] on input "Налоговая реформа с 2026 г. (ндс по новому для всех, отмена льгот по страховым …" at bounding box center [340, 293] width 196 height 14
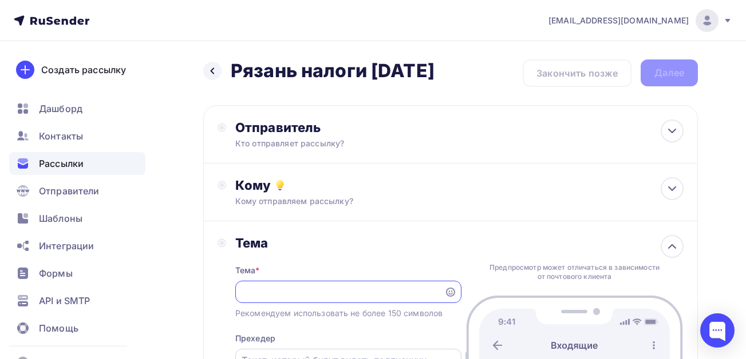
type input "Налоговая реформа с 2026 г. (ндс по новому для всех, отмена льгот по страховым …"
click at [295, 209] on div "Кому Кому отправляем рассылку? Списки получателей Выберите список Все списки id…" at bounding box center [450, 193] width 495 height 58
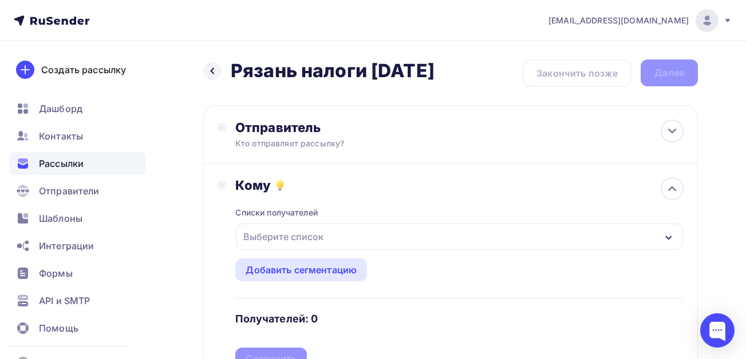
click at [270, 232] on div "Выберите список" at bounding box center [283, 237] width 89 height 21
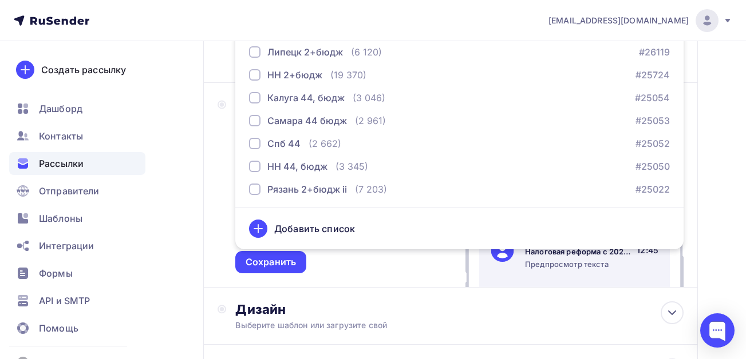
scroll to position [306, 0]
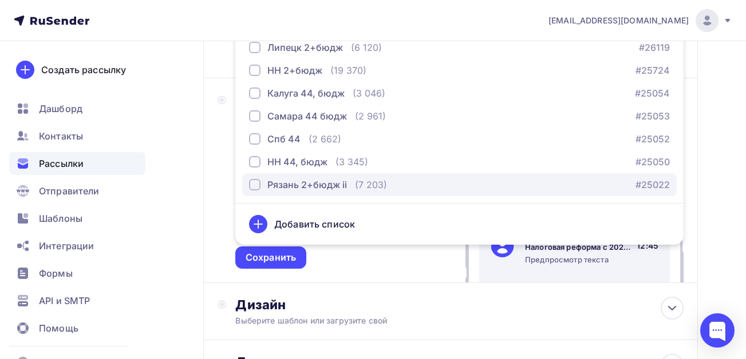
click at [256, 185] on div "button" at bounding box center [254, 184] width 11 height 11
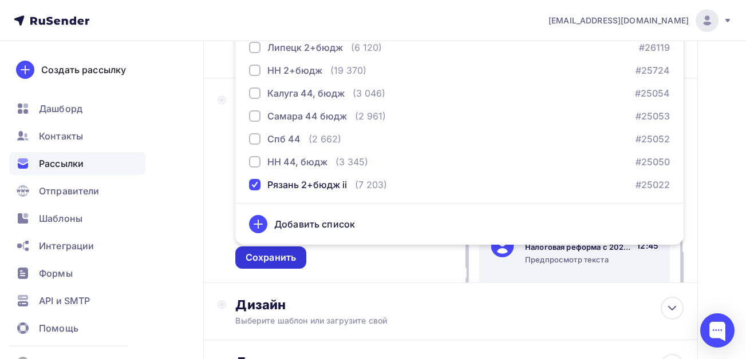
click at [261, 255] on div "Сохранить" at bounding box center [271, 257] width 50 height 13
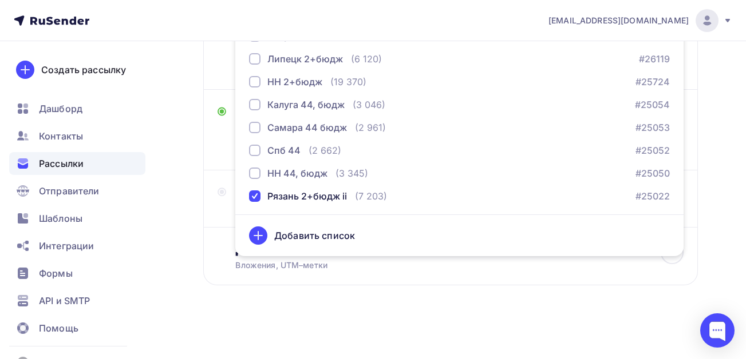
scroll to position [295, 0]
click at [185, 219] on div "Назад Рязань налоги [DATE] Рязань налоги [DATE] Закончить позже Далее Отправите…" at bounding box center [373, 52] width 746 height 613
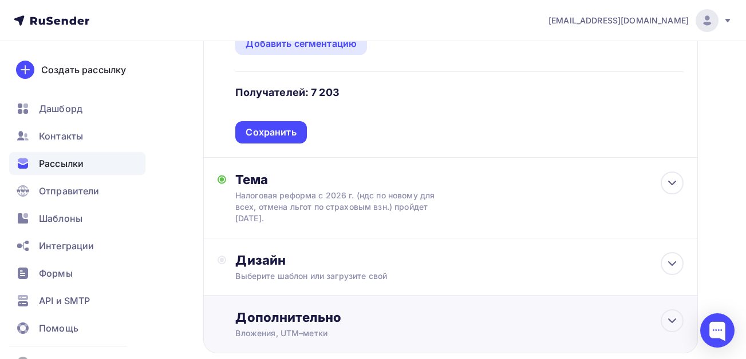
scroll to position [123, 0]
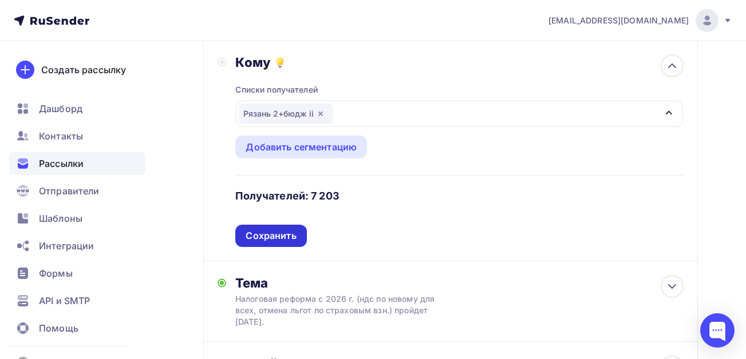
click at [275, 238] on div "Сохранить" at bounding box center [271, 236] width 50 height 13
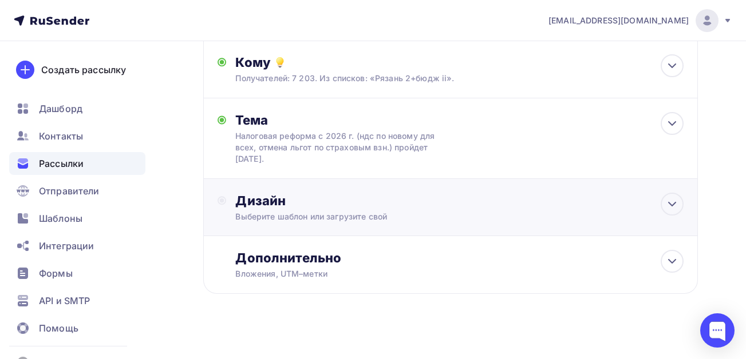
click at [311, 211] on div "Выберите шаблон или загрузите свой" at bounding box center [436, 216] width 403 height 11
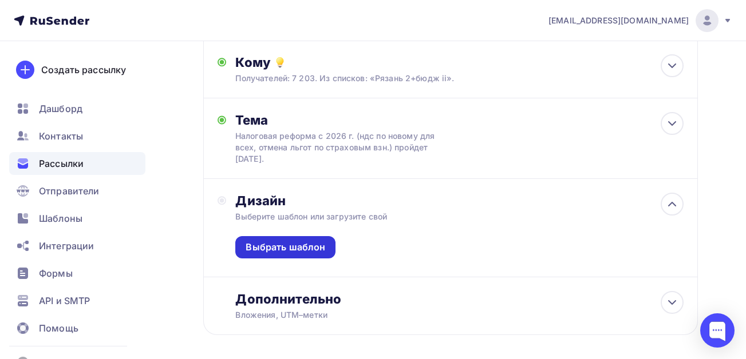
click at [298, 240] on div "Выбрать шаблон" at bounding box center [285, 247] width 100 height 22
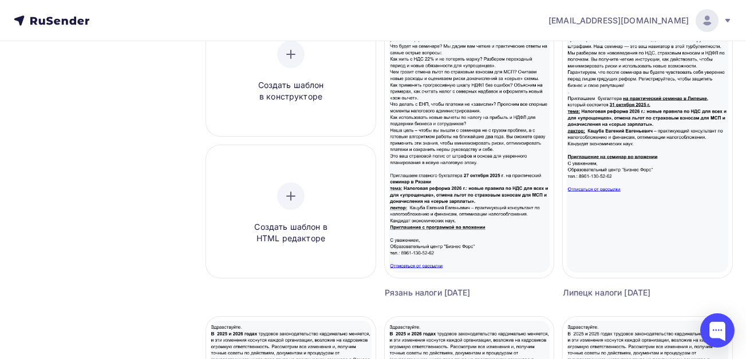
scroll to position [172, 0]
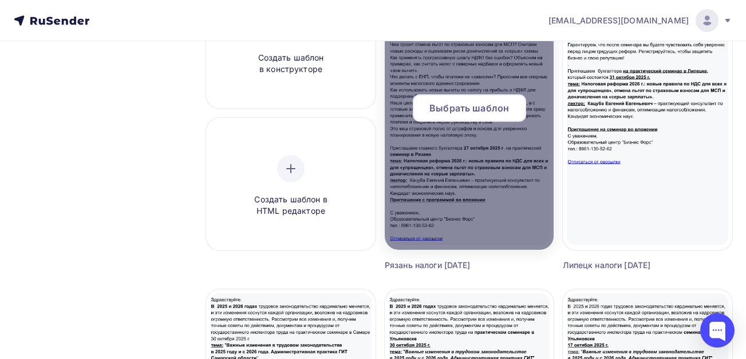
click at [458, 112] on span "Выбрать шаблон" at bounding box center [469, 108] width 80 height 14
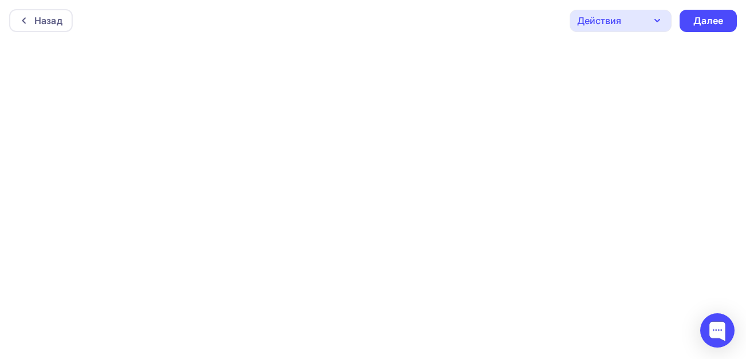
scroll to position [3, 0]
click at [698, 12] on div "Далее" at bounding box center [708, 17] width 30 height 13
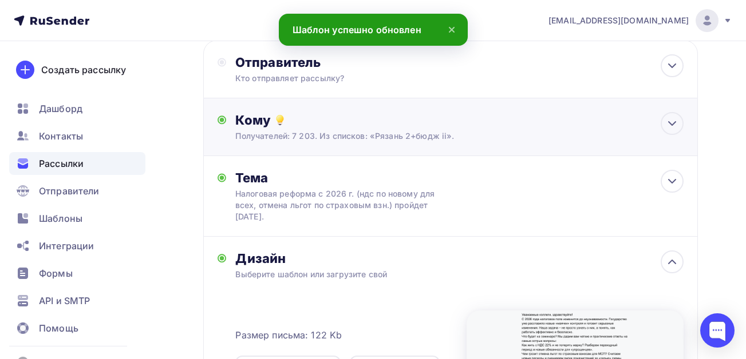
scroll to position [327, 0]
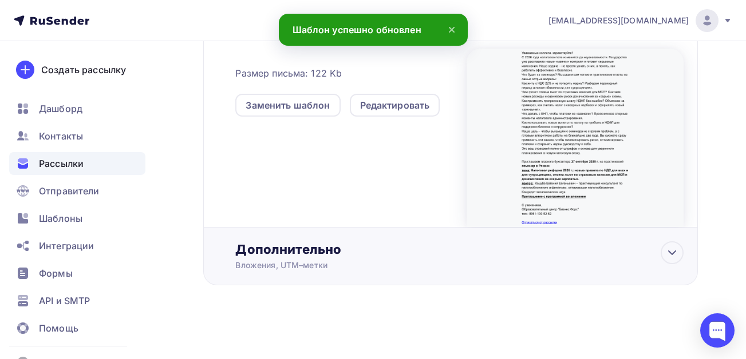
click at [305, 263] on div "Вложения, UTM–метки" at bounding box center [436, 265] width 403 height 11
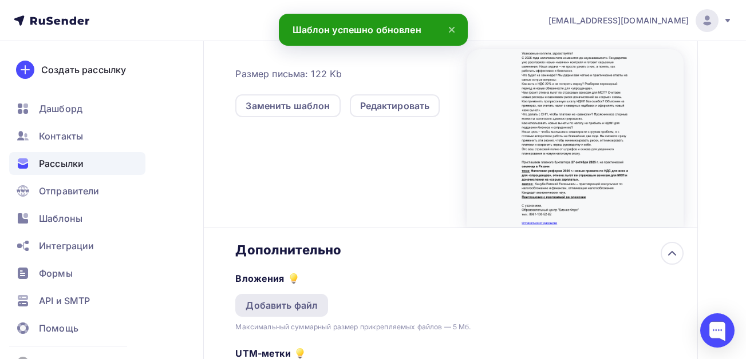
scroll to position [0, 0]
click at [272, 306] on div "Добавить файл" at bounding box center [282, 306] width 72 height 14
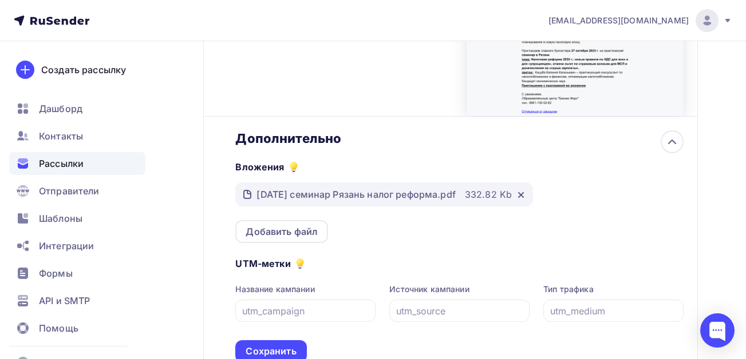
scroll to position [441, 0]
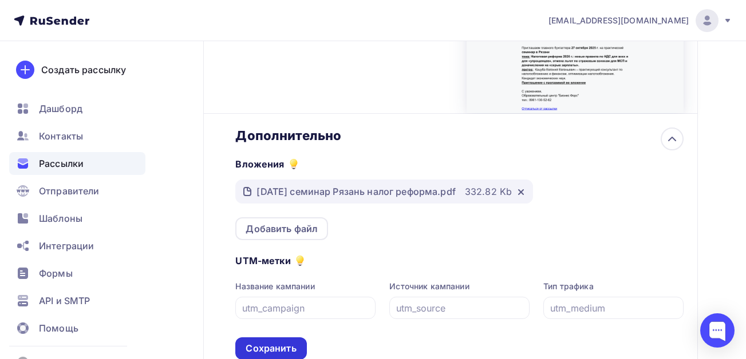
click at [278, 351] on div "Сохранить" at bounding box center [271, 348] width 50 height 13
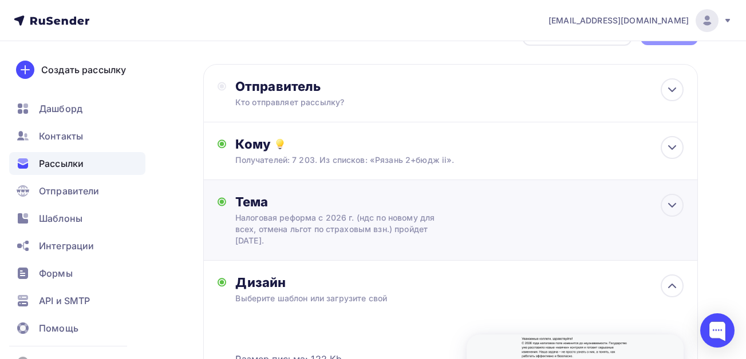
scroll to position [0, 0]
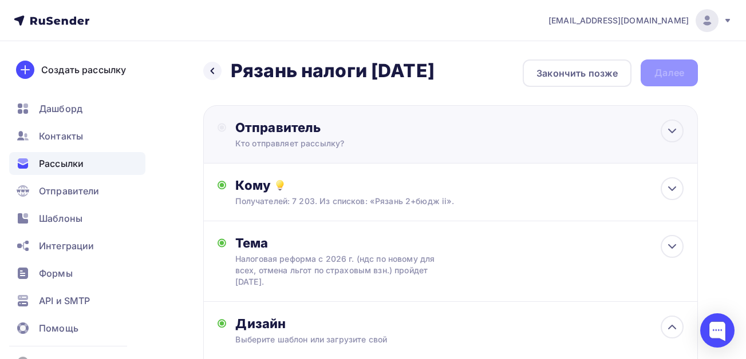
click at [346, 128] on div "Отправитель" at bounding box center [359, 128] width 248 height 16
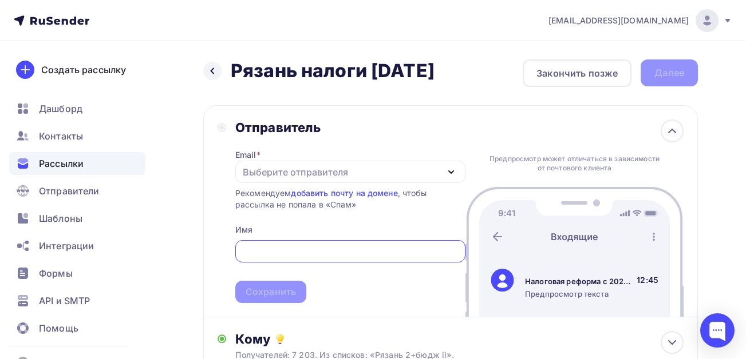
click at [272, 172] on div "Выберите отправителя" at bounding box center [295, 172] width 105 height 14
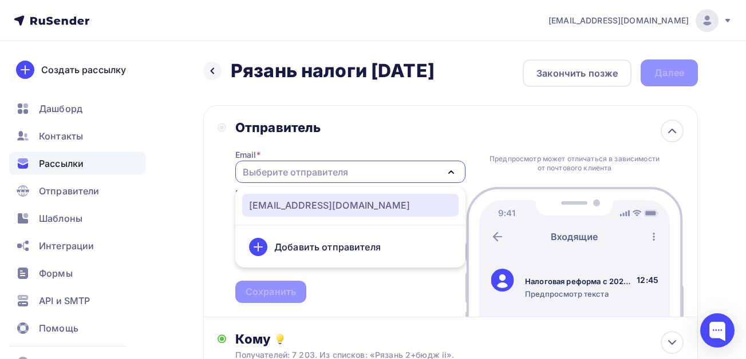
click at [272, 204] on div "[EMAIL_ADDRESS][DOMAIN_NAME]" at bounding box center [329, 206] width 161 height 14
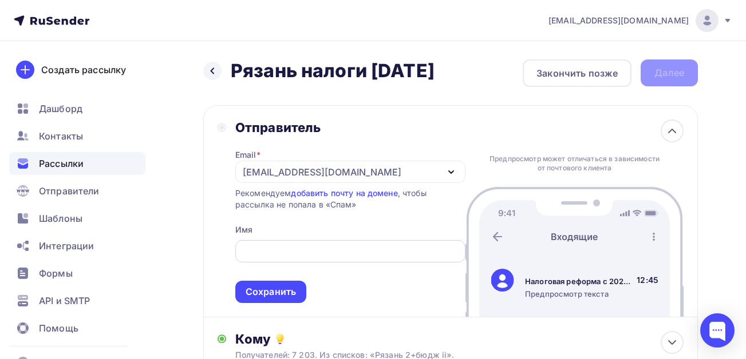
click at [274, 246] on input "text" at bounding box center [350, 252] width 217 height 14
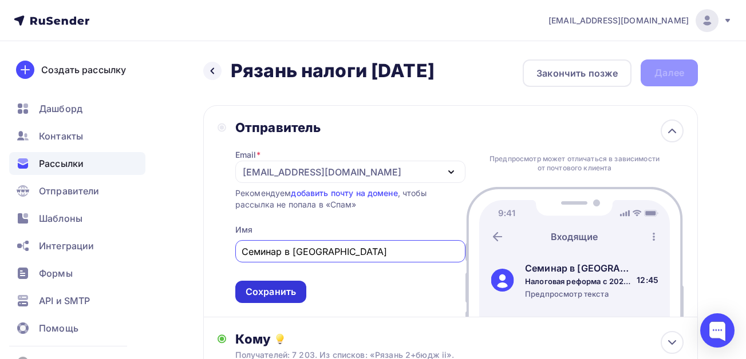
type input "Семинар в [GEOGRAPHIC_DATA]"
click at [273, 291] on div "Сохранить" at bounding box center [271, 292] width 50 height 13
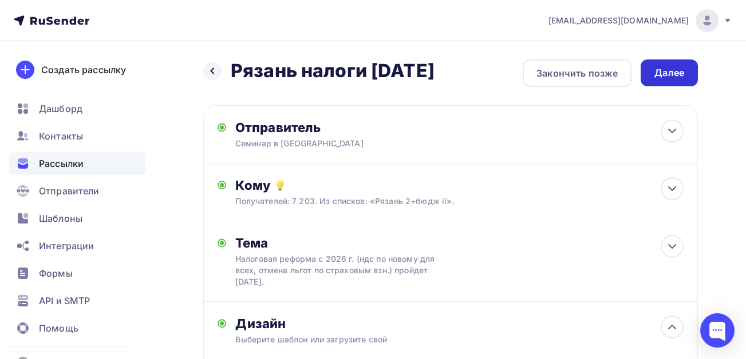
click at [666, 80] on div "Далее" at bounding box center [669, 73] width 57 height 27
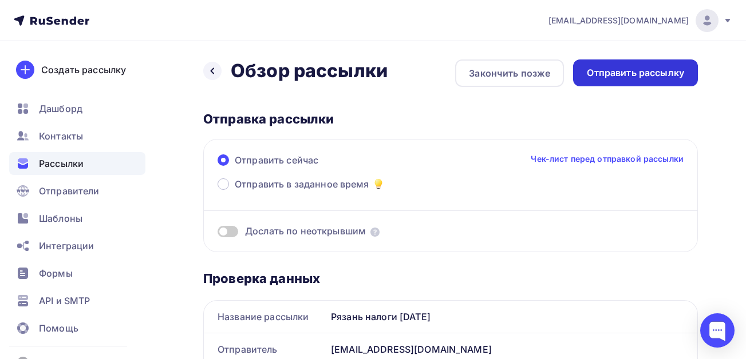
click at [614, 76] on div "Отправить рассылку" at bounding box center [635, 72] width 97 height 13
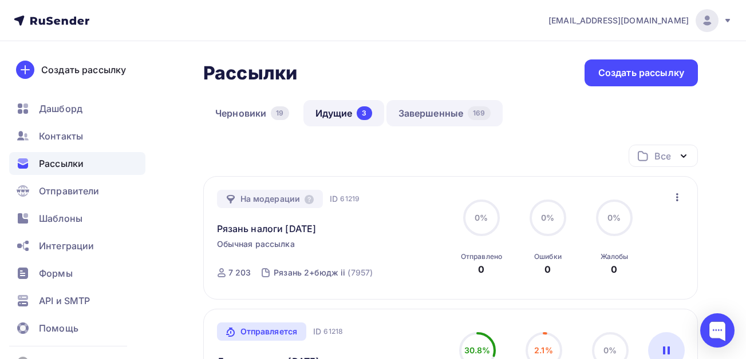
click at [429, 117] on link "Завершенные 169" at bounding box center [444, 113] width 116 height 26
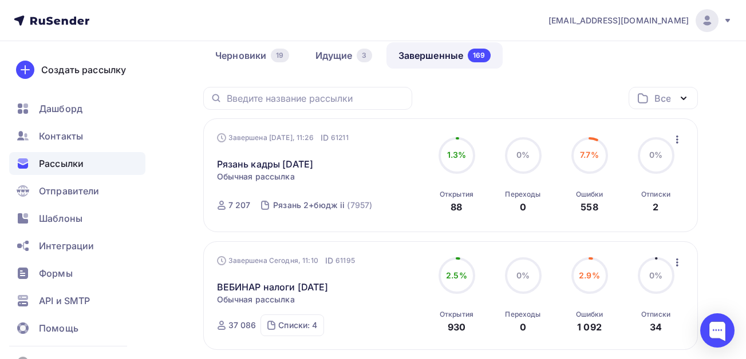
scroll to position [57, 0]
